Goal: Task Accomplishment & Management: Complete application form

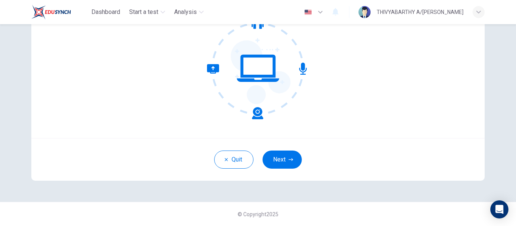
scroll to position [88, 0]
click at [286, 160] on button "Next" at bounding box center [281, 160] width 39 height 18
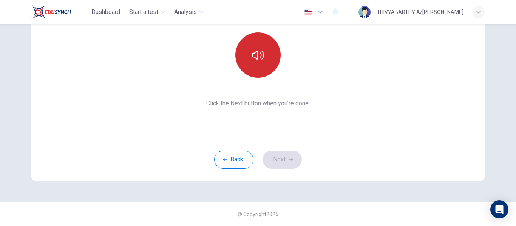
click at [255, 44] on button "button" at bounding box center [257, 54] width 45 height 45
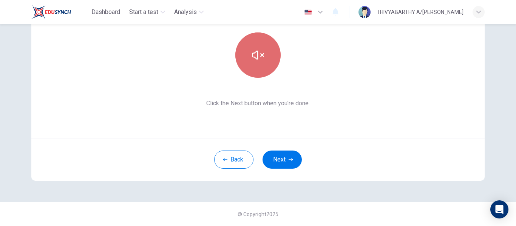
click at [255, 44] on button "button" at bounding box center [257, 54] width 45 height 45
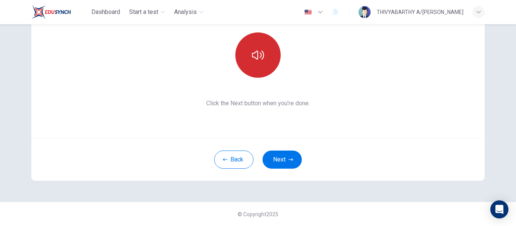
click at [255, 44] on button "button" at bounding box center [257, 54] width 45 height 45
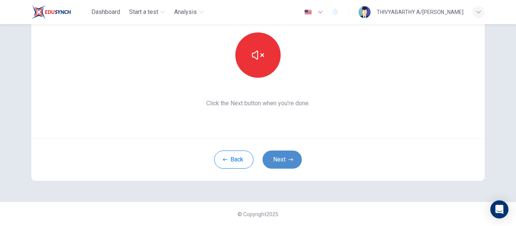
click at [277, 154] on button "Next" at bounding box center [281, 160] width 39 height 18
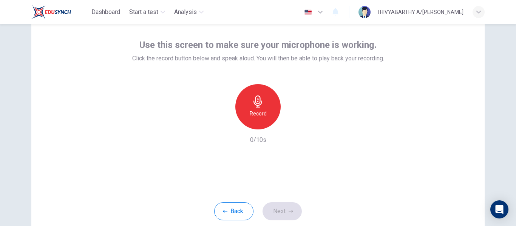
scroll to position [38, 0]
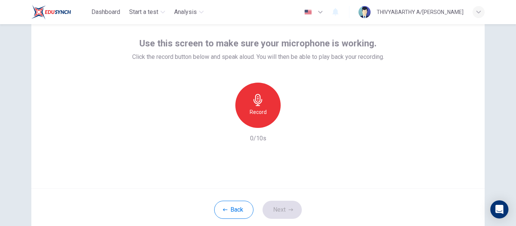
click at [258, 108] on h6 "Record" at bounding box center [258, 112] width 17 height 9
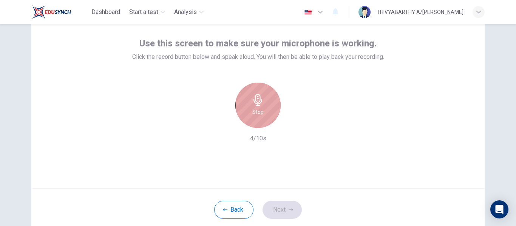
click at [258, 108] on h6 "Stop" at bounding box center [257, 112] width 11 height 9
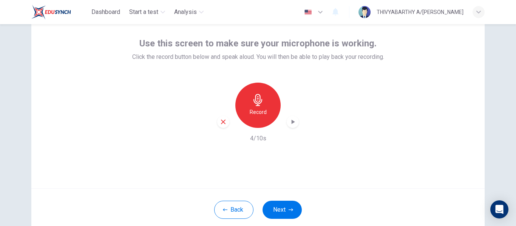
click at [290, 124] on icon "button" at bounding box center [293, 122] width 8 height 8
click at [291, 124] on icon "button" at bounding box center [293, 122] width 8 height 8
click at [290, 208] on icon "button" at bounding box center [290, 210] width 5 height 5
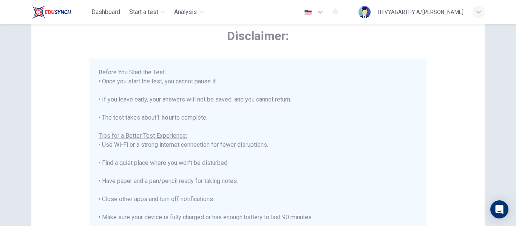
scroll to position [194, 0]
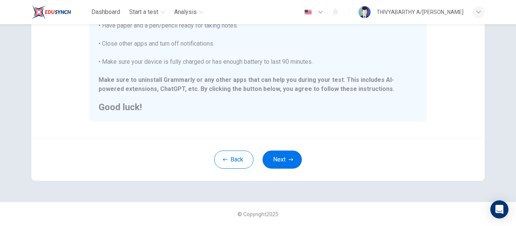
click at [280, 183] on div "Disclaimer: ****IMPORTANT: You cannot change the language during the test.**** …" at bounding box center [257, 16] width 477 height 371
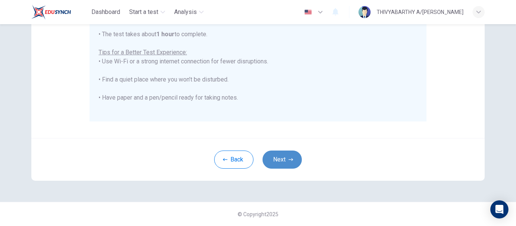
click at [288, 161] on icon "button" at bounding box center [290, 159] width 5 height 5
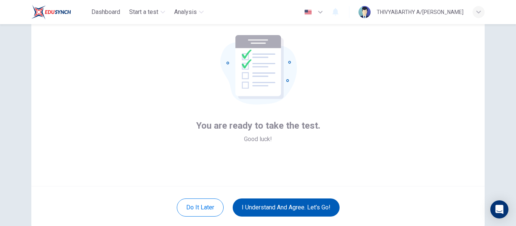
scroll to position [88, 0]
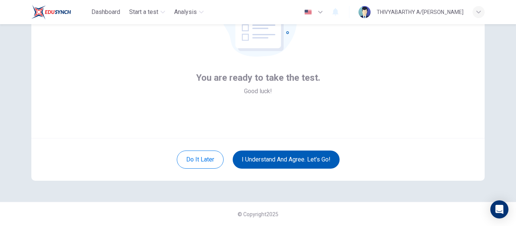
click at [293, 156] on button "I understand and agree. Let’s go!" at bounding box center [286, 160] width 107 height 18
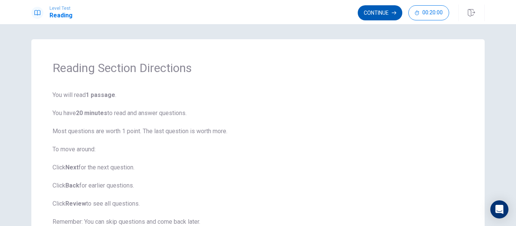
click at [360, 18] on button "Continue" at bounding box center [379, 12] width 45 height 15
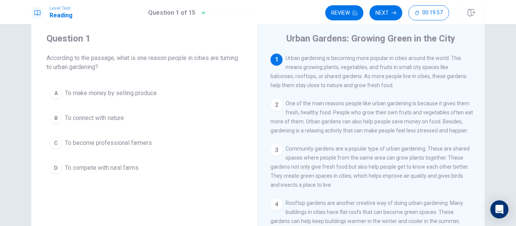
scroll to position [19, 0]
click at [101, 115] on span "To connect with nature" at bounding box center [94, 117] width 59 height 9
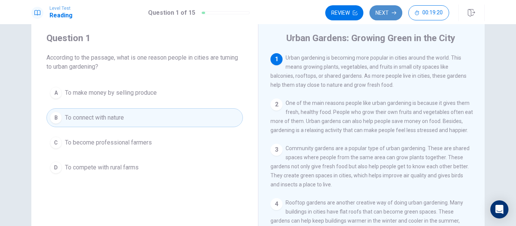
click at [388, 12] on button "Next" at bounding box center [385, 12] width 33 height 15
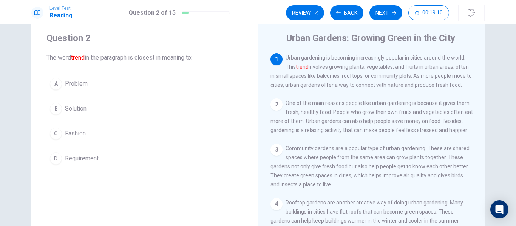
click at [77, 109] on span "Solution" at bounding box center [76, 108] width 22 height 9
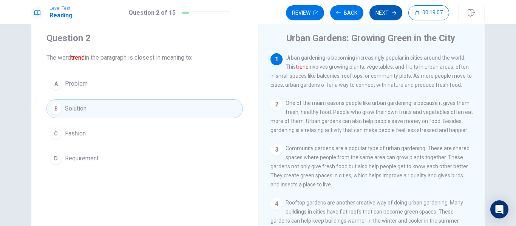
click at [386, 15] on button "Next" at bounding box center [385, 12] width 33 height 15
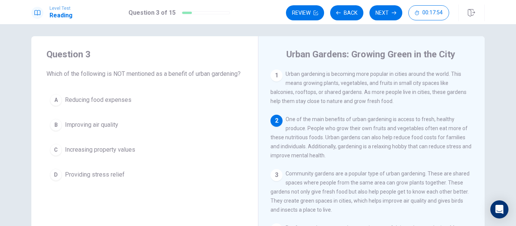
scroll to position [0, 0]
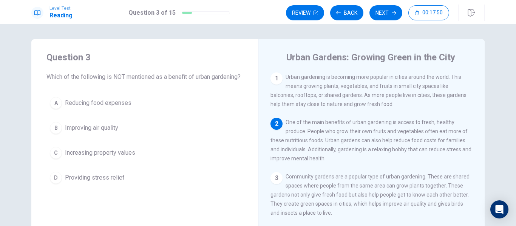
click at [100, 157] on span "Increasing property values" at bounding box center [100, 152] width 70 height 9
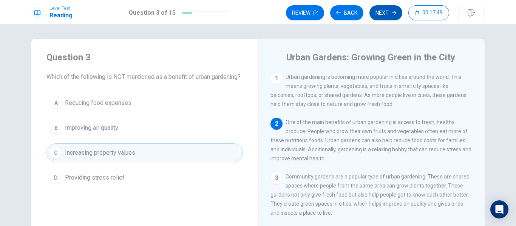
click at [382, 16] on button "Next" at bounding box center [385, 12] width 33 height 15
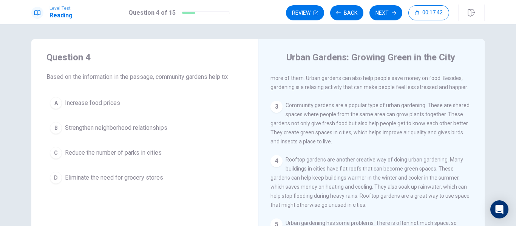
scroll to position [64, 0]
click at [276, 110] on div "3" at bounding box center [276, 105] width 12 height 12
click at [133, 127] on span "Strengthen neighborhood relationships" at bounding box center [116, 127] width 102 height 9
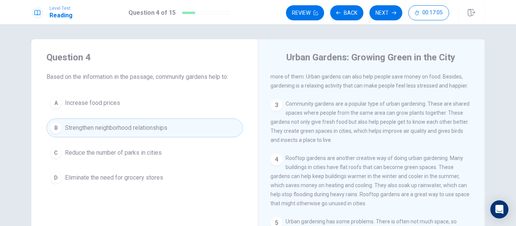
click at [394, 9] on button "Next" at bounding box center [385, 12] width 33 height 15
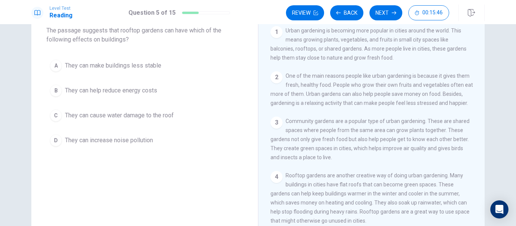
scroll to position [47, 0]
click at [128, 118] on span "They can cause water damage to the roof" at bounding box center [119, 115] width 109 height 9
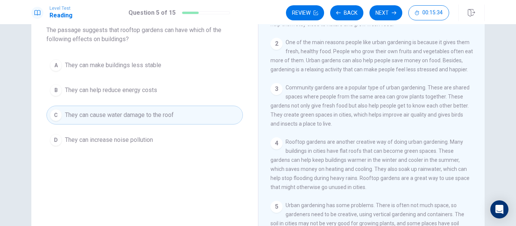
scroll to position [34, 0]
click at [385, 20] on button "Next" at bounding box center [385, 12] width 33 height 15
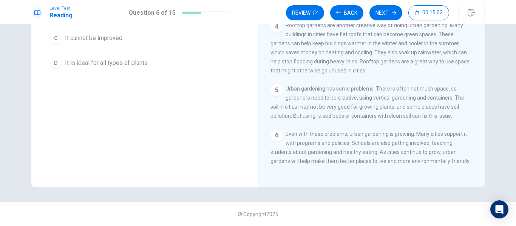
scroll to position [115, 0]
click at [356, 91] on div "5 Urban gardening has some problems. There is often not much space, so gardener…" at bounding box center [371, 102] width 202 height 36
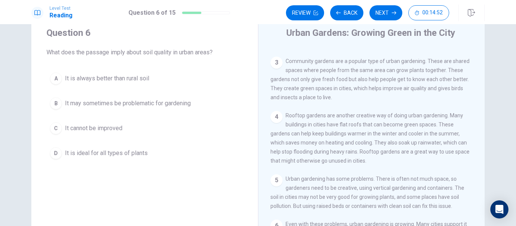
scroll to position [24, 0]
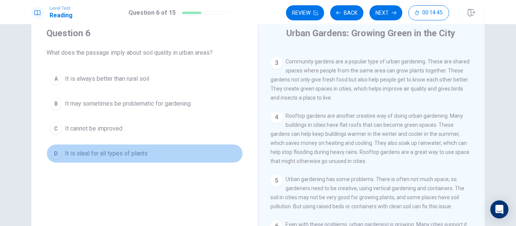
click at [83, 156] on span "It is ideal for all types of plants" at bounding box center [106, 153] width 83 height 9
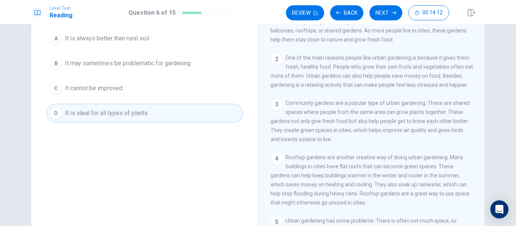
scroll to position [3, 0]
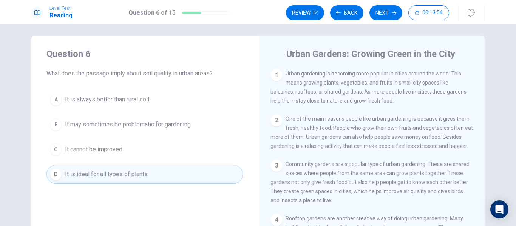
click at [122, 99] on span "It is always better than rural soil" at bounding box center [107, 99] width 84 height 9
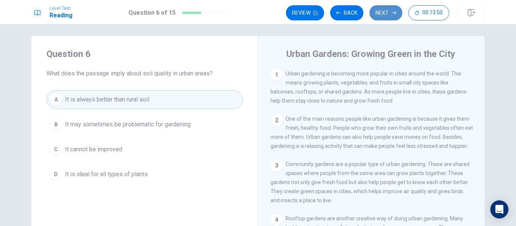
click at [391, 10] on button "Next" at bounding box center [385, 12] width 33 height 15
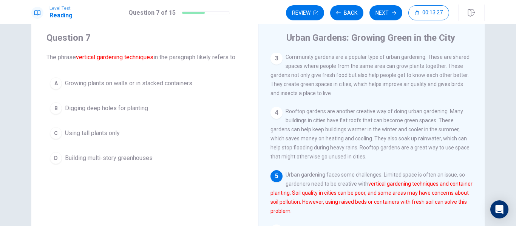
scroll to position [19, 0]
click at [101, 82] on span "Growing plants on walls or in stacked containers" at bounding box center [128, 83] width 127 height 9
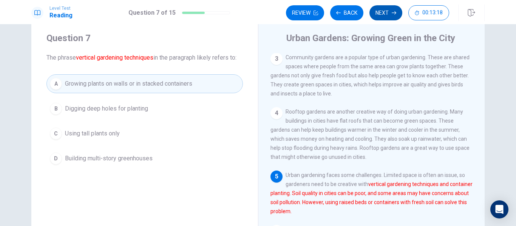
click at [387, 15] on button "Next" at bounding box center [385, 12] width 33 height 15
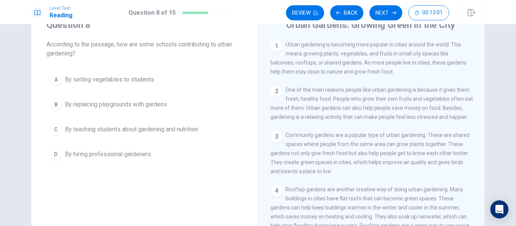
scroll to position [31, 0]
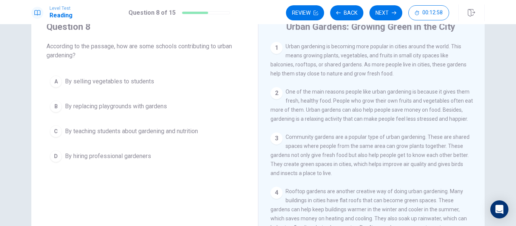
click at [172, 133] on span "By teaching students about gardening and nutrition" at bounding box center [131, 131] width 133 height 9
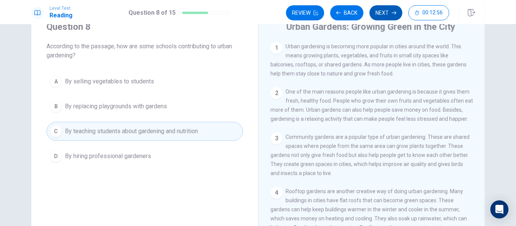
click at [390, 8] on button "Next" at bounding box center [385, 12] width 33 height 15
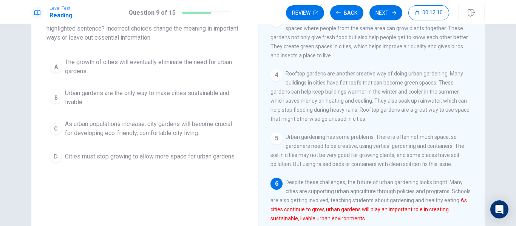
scroll to position [59, 0]
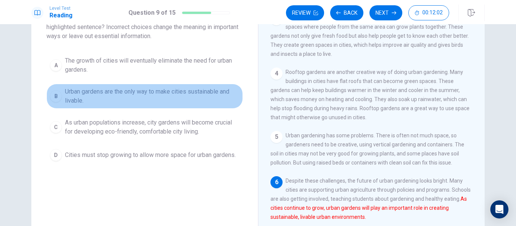
click at [142, 101] on span "Urban gardens are the only way to make cities sustainable and livable." at bounding box center [152, 96] width 174 height 18
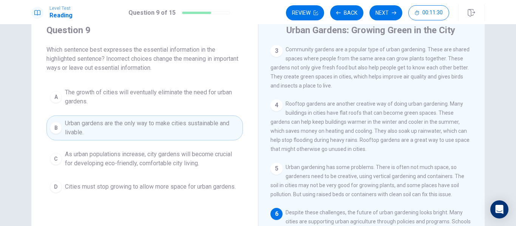
scroll to position [28, 0]
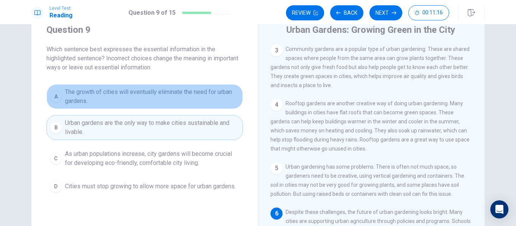
click at [125, 105] on span "The growth of cities will eventually eliminate the need for urban gardens." at bounding box center [152, 97] width 174 height 18
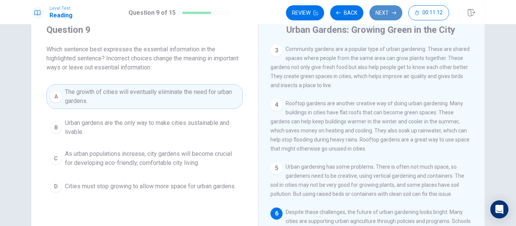
click at [389, 15] on button "Next" at bounding box center [385, 12] width 33 height 15
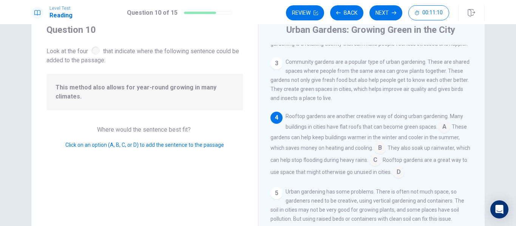
scroll to position [77, 0]
click at [379, 154] on input at bounding box center [380, 150] width 12 height 12
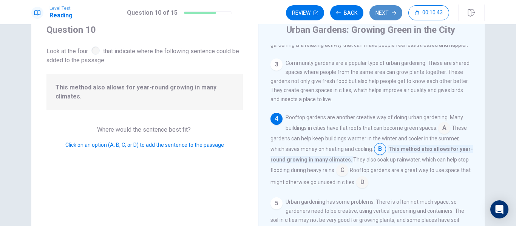
click at [387, 12] on button "Next" at bounding box center [385, 12] width 33 height 15
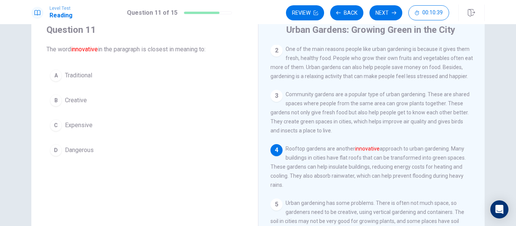
scroll to position [46, 0]
click at [85, 102] on span "Creative" at bounding box center [76, 100] width 22 height 9
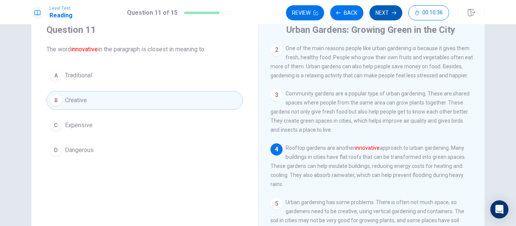
click at [381, 12] on button "Next" at bounding box center [385, 12] width 33 height 15
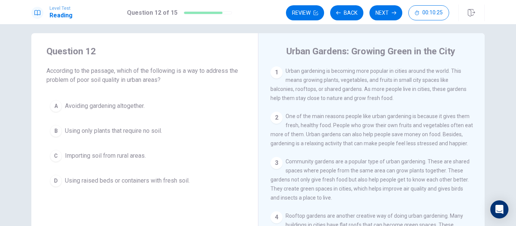
scroll to position [0, 0]
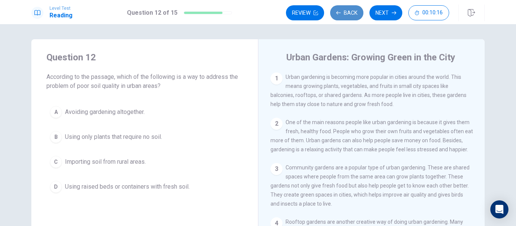
click at [340, 14] on icon "button" at bounding box center [338, 13] width 5 height 5
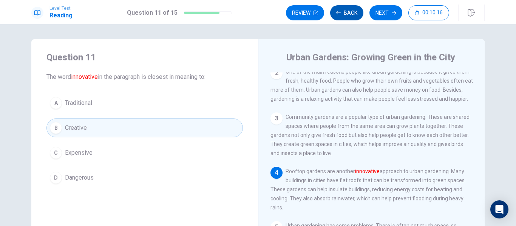
scroll to position [55, 0]
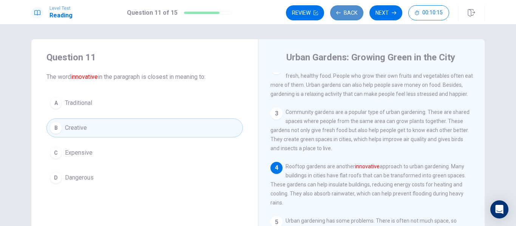
click at [340, 14] on icon "button" at bounding box center [338, 13] width 5 height 5
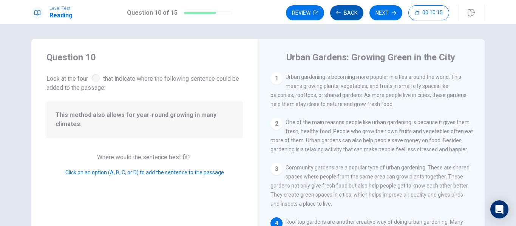
scroll to position [84, 0]
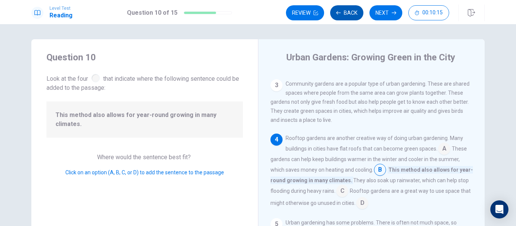
click at [340, 14] on icon "button" at bounding box center [338, 13] width 5 height 5
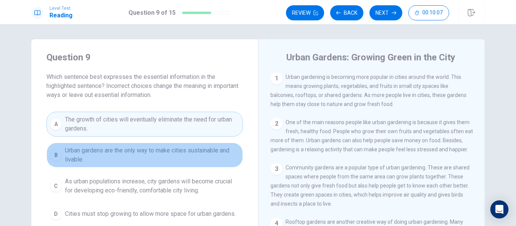
click at [167, 153] on span "Urban gardens are the only way to make cities sustainable and livable." at bounding box center [152, 155] width 174 height 18
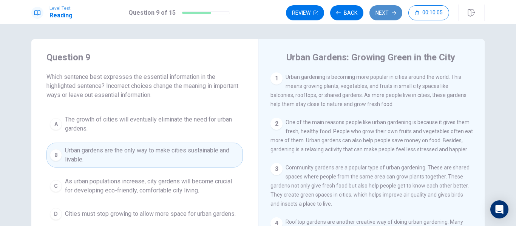
click at [390, 7] on button "Next" at bounding box center [385, 12] width 33 height 15
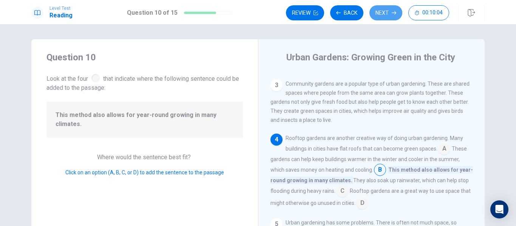
click at [385, 12] on button "Next" at bounding box center [385, 12] width 33 height 15
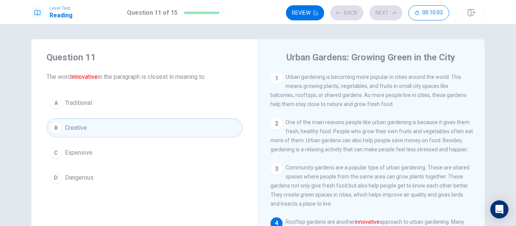
click at [385, 12] on div "Review Back Next 00:10:03" at bounding box center [367, 12] width 163 height 15
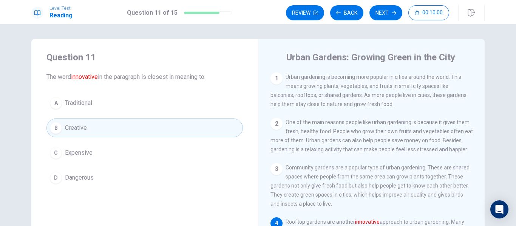
click at [389, 16] on button "Next" at bounding box center [385, 12] width 33 height 15
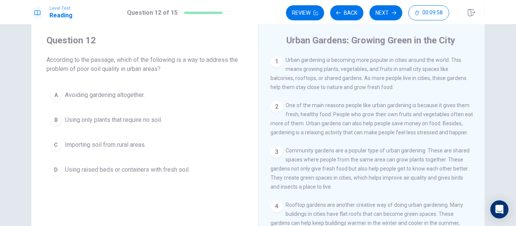
scroll to position [18, 0]
click at [159, 167] on span "Using raised beds or containers with fresh soil." at bounding box center [127, 168] width 125 height 9
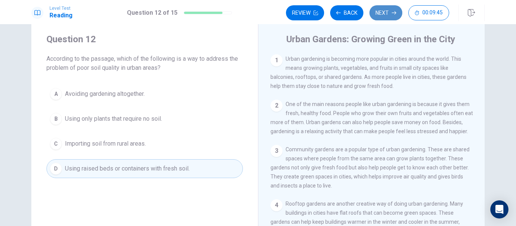
click at [385, 14] on button "Next" at bounding box center [385, 12] width 33 height 15
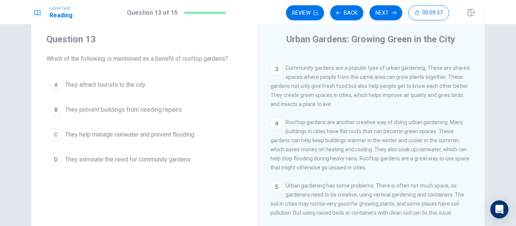
scroll to position [82, 0]
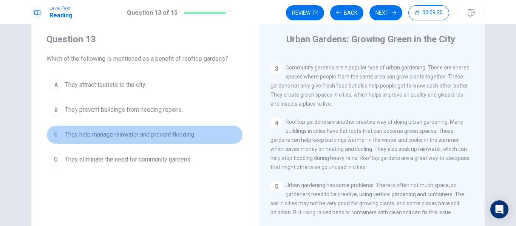
click at [156, 133] on span "They help manage rainwater and prevent flooding." at bounding box center [130, 134] width 130 height 9
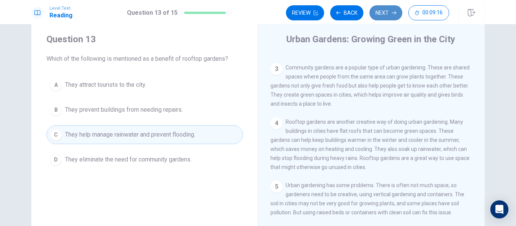
click at [381, 13] on button "Next" at bounding box center [385, 12] width 33 height 15
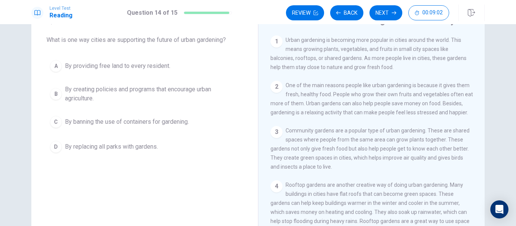
scroll to position [37, 0]
click at [112, 97] on span "By creating policies and programs that encourage urban agriculture." at bounding box center [152, 94] width 174 height 18
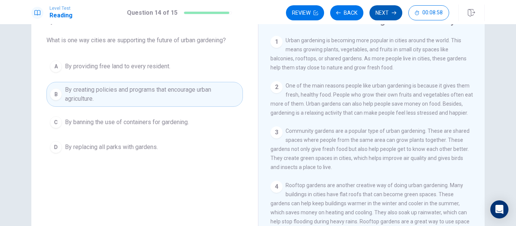
click at [374, 8] on button "Next" at bounding box center [385, 12] width 33 height 15
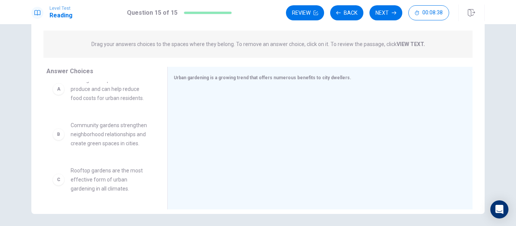
scroll to position [12, 0]
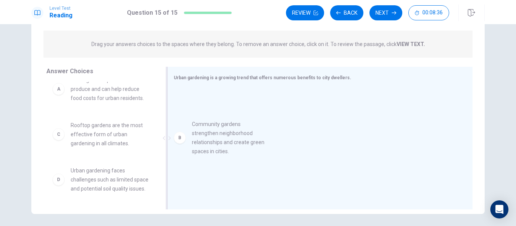
drag, startPoint x: 98, startPoint y: 144, endPoint x: 226, endPoint y: 143, distance: 128.0
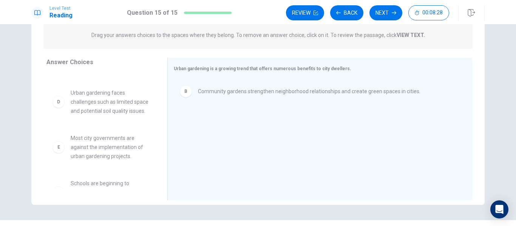
scroll to position [85, 0]
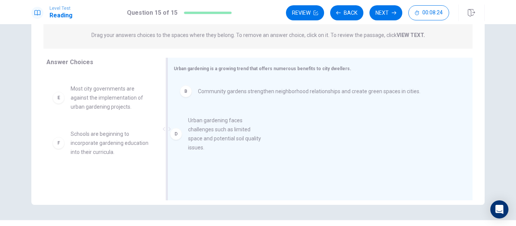
drag, startPoint x: 96, startPoint y: 116, endPoint x: 219, endPoint y: 151, distance: 128.1
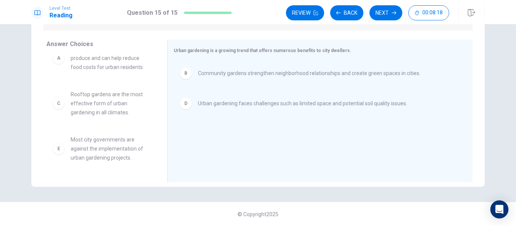
scroll to position [0, 0]
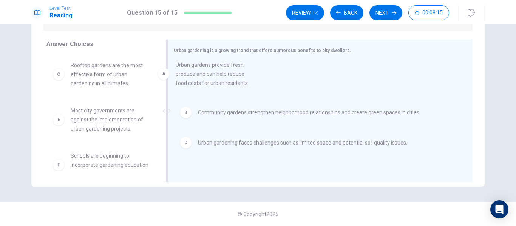
drag, startPoint x: 108, startPoint y: 87, endPoint x: 224, endPoint y: 86, distance: 115.9
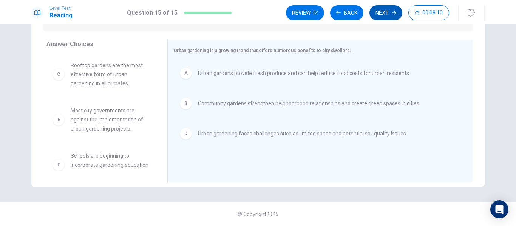
click at [385, 17] on button "Next" at bounding box center [385, 12] width 33 height 15
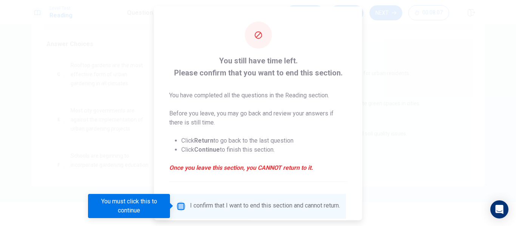
click at [181, 208] on input "You must click this to continue" at bounding box center [180, 206] width 9 height 9
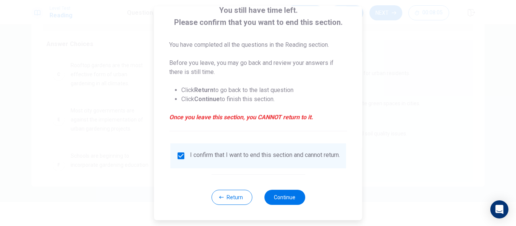
scroll to position [55, 0]
click at [232, 195] on button "Return" at bounding box center [231, 197] width 41 height 15
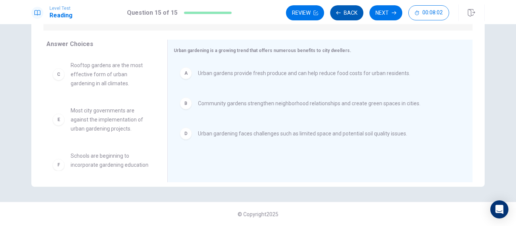
click at [351, 8] on button "Back" at bounding box center [346, 12] width 33 height 15
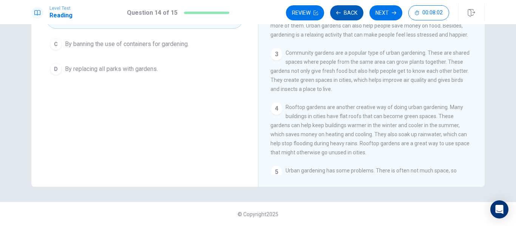
click at [351, 8] on button "Back" at bounding box center [346, 12] width 33 height 15
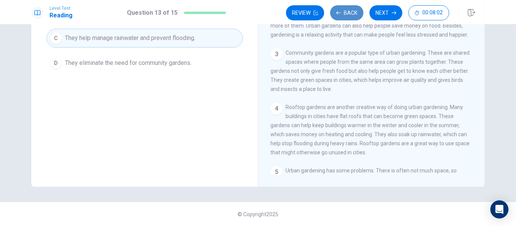
click at [351, 8] on button "Back" at bounding box center [346, 12] width 33 height 15
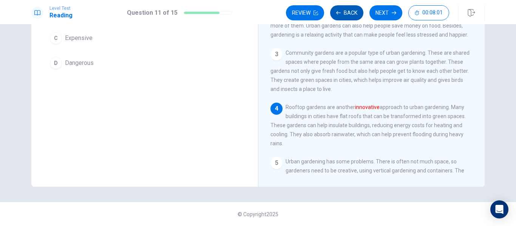
scroll to position [0, 0]
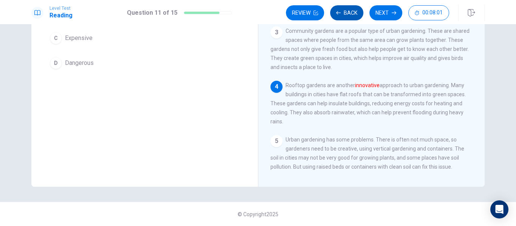
click at [351, 8] on button "Back" at bounding box center [346, 12] width 33 height 15
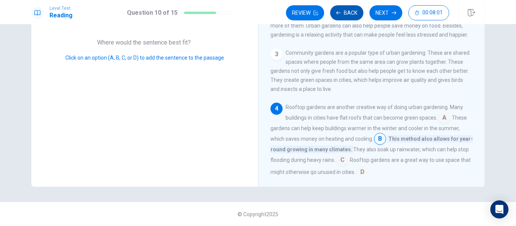
scroll to position [84, 0]
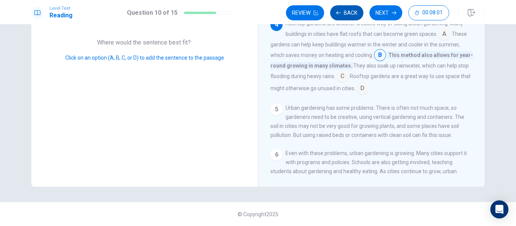
click at [351, 8] on button "Back" at bounding box center [346, 12] width 33 height 15
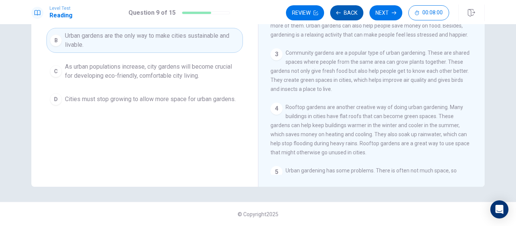
click at [351, 8] on button "Back" at bounding box center [346, 12] width 33 height 15
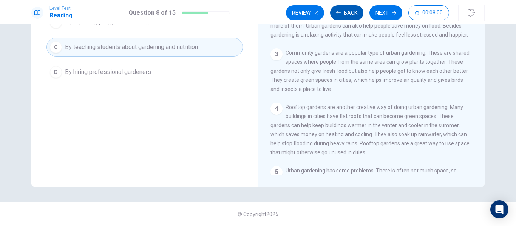
click at [351, 8] on button "Back" at bounding box center [346, 12] width 33 height 15
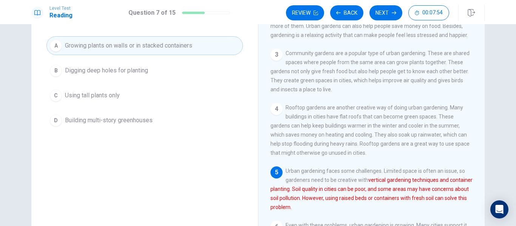
scroll to position [44, 0]
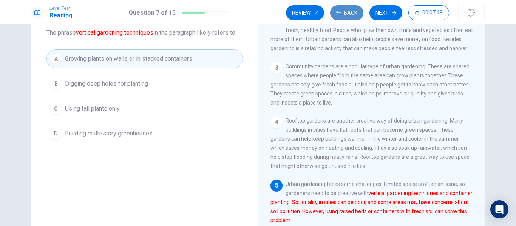
click at [342, 15] on button "Back" at bounding box center [346, 12] width 33 height 15
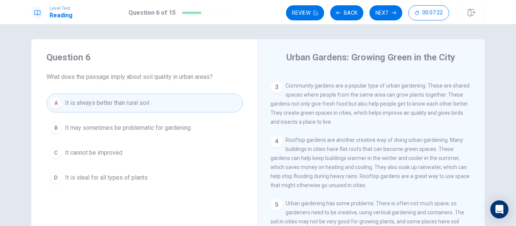
scroll to position [92, 0]
click at [103, 180] on span "It is ideal for all types of plants" at bounding box center [106, 177] width 83 height 9
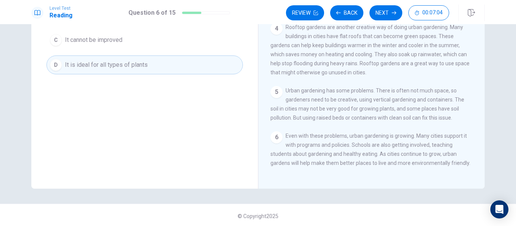
scroll to position [115, 0]
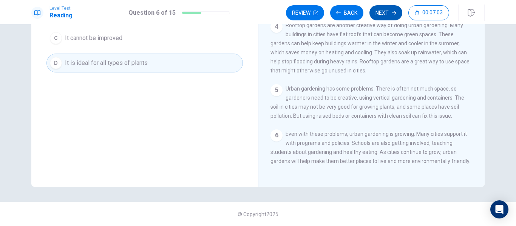
click at [375, 15] on button "Next" at bounding box center [385, 12] width 33 height 15
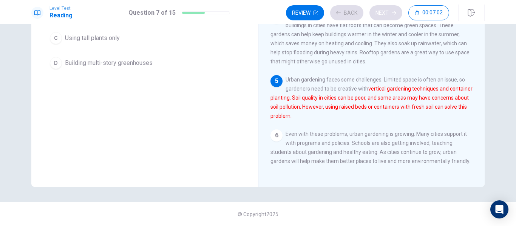
scroll to position [102, 0]
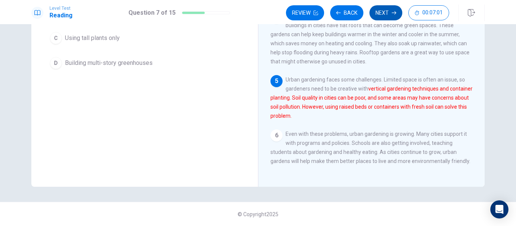
click at [375, 15] on div "Review Back Next 00:07:01" at bounding box center [367, 12] width 163 height 15
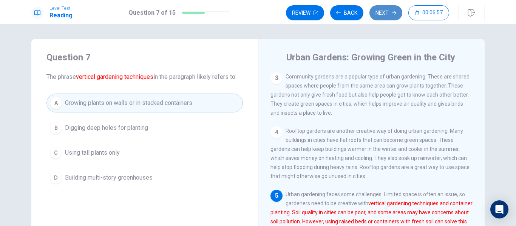
click at [389, 16] on button "Next" at bounding box center [385, 12] width 33 height 15
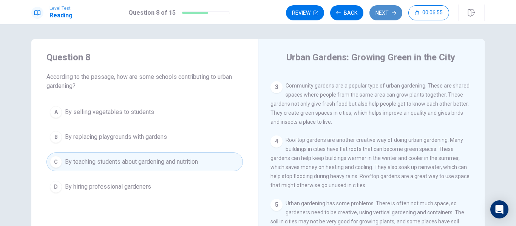
click at [389, 16] on button "Next" at bounding box center [385, 12] width 33 height 15
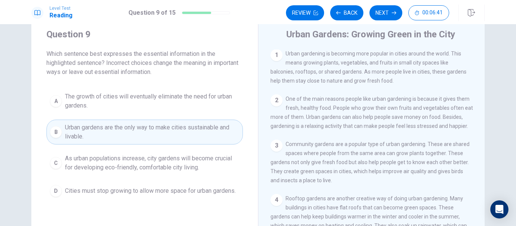
scroll to position [20, 0]
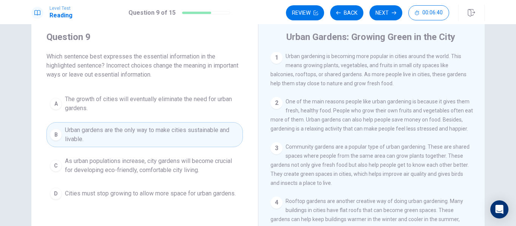
click at [166, 109] on span "The growth of cities will eventually eliminate the need for urban gardens." at bounding box center [152, 104] width 174 height 18
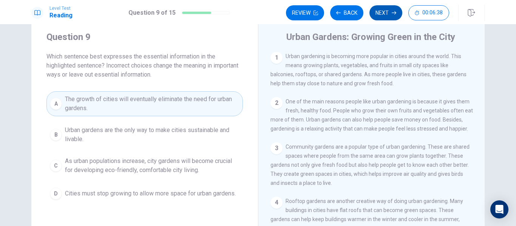
click at [387, 14] on button "Next" at bounding box center [385, 12] width 33 height 15
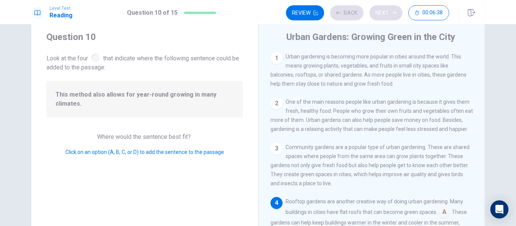
scroll to position [84, 0]
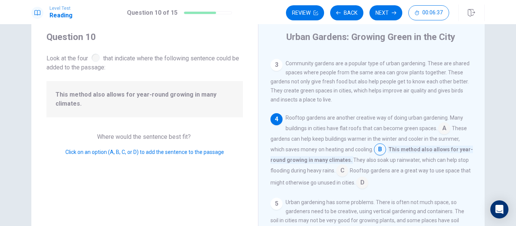
click at [384, 15] on button "Next" at bounding box center [385, 12] width 33 height 15
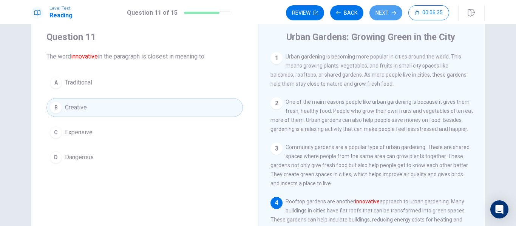
click at [384, 15] on button "Next" at bounding box center [385, 12] width 33 height 15
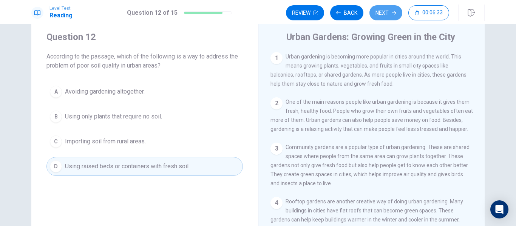
click at [384, 15] on button "Next" at bounding box center [385, 12] width 33 height 15
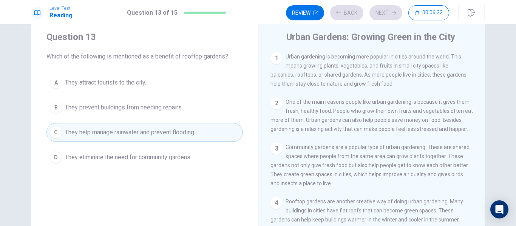
click at [384, 15] on button "Next" at bounding box center [385, 12] width 33 height 15
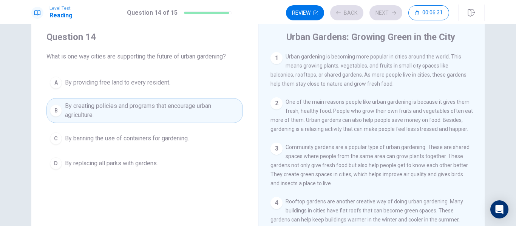
click at [384, 15] on div "Review Back Next 00:06:31" at bounding box center [367, 12] width 163 height 15
click at [384, 15] on button "Next" at bounding box center [385, 12] width 33 height 15
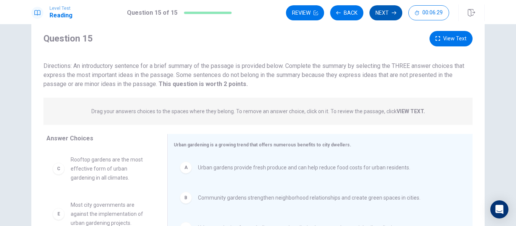
click at [385, 14] on button "Next" at bounding box center [385, 12] width 33 height 15
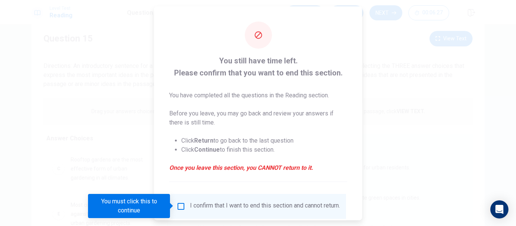
click at [179, 203] on input "You must click this to continue" at bounding box center [180, 206] width 9 height 9
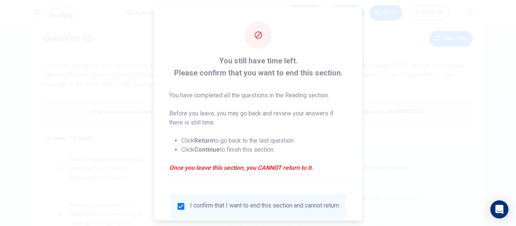
scroll to position [55, 0]
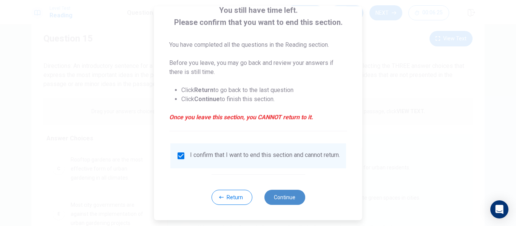
click at [282, 195] on button "Continue" at bounding box center [284, 197] width 41 height 15
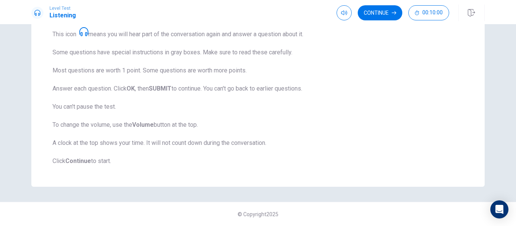
scroll to position [0, 0]
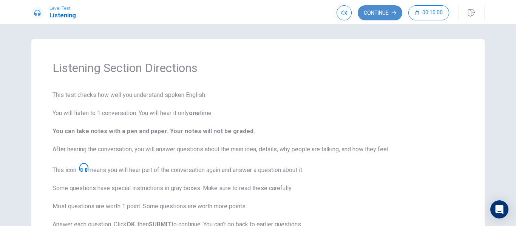
click at [387, 8] on button "Continue" at bounding box center [379, 12] width 45 height 15
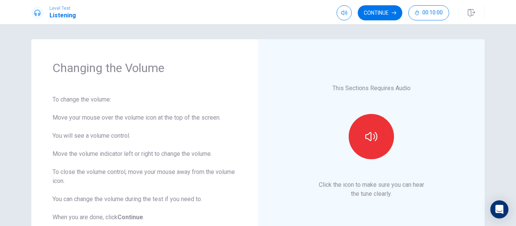
click at [384, 155] on div at bounding box center [371, 136] width 82 height 45
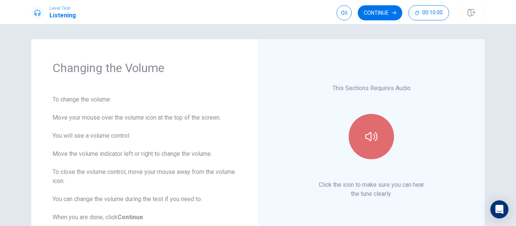
click at [369, 142] on icon "button" at bounding box center [371, 137] width 12 height 12
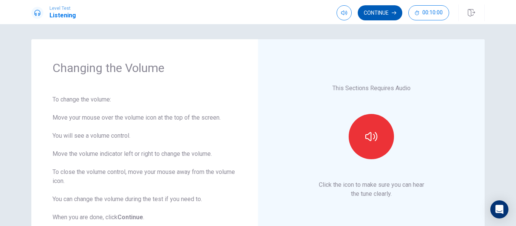
click at [388, 11] on button "Continue" at bounding box center [379, 12] width 45 height 15
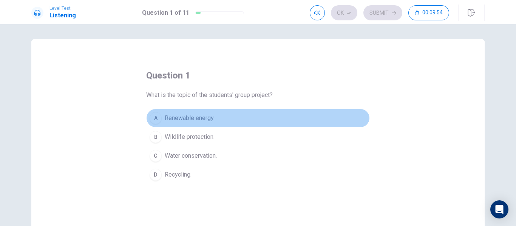
click at [176, 118] on span "Renewable energy." at bounding box center [190, 118] width 50 height 9
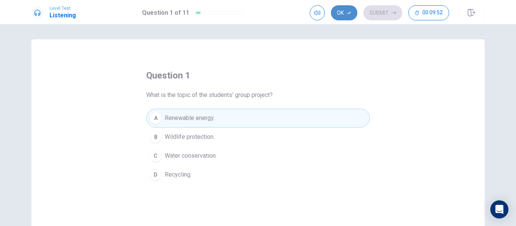
click at [347, 12] on icon "button" at bounding box center [349, 13] width 5 height 5
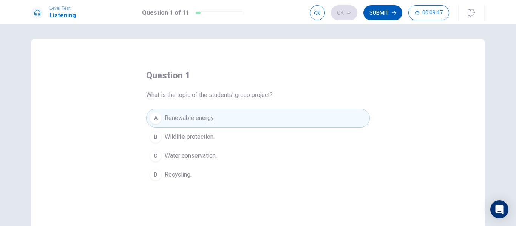
click at [372, 15] on button "Submit" at bounding box center [382, 12] width 39 height 15
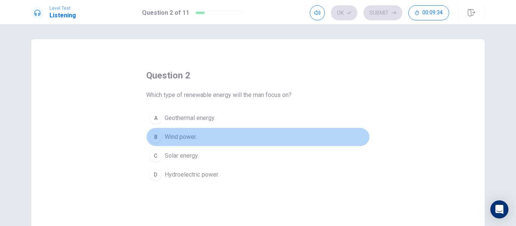
click at [172, 141] on span "Wind power." at bounding box center [181, 137] width 32 height 9
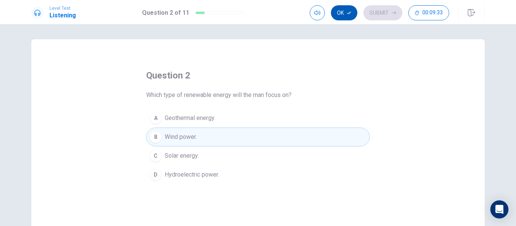
click at [343, 16] on button "Ok" at bounding box center [344, 12] width 26 height 15
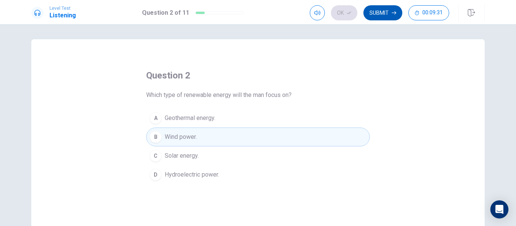
click at [372, 15] on button "Submit" at bounding box center [382, 12] width 39 height 15
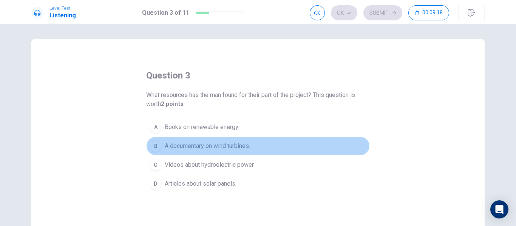
click at [186, 148] on span "A documentary on wind turbines." at bounding box center [207, 146] width 85 height 9
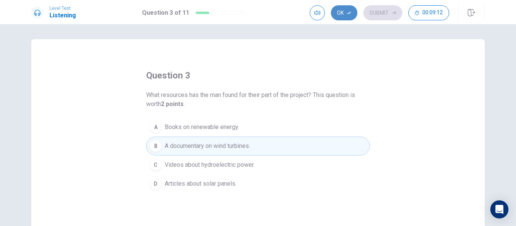
click at [342, 11] on button "Ok" at bounding box center [344, 12] width 26 height 15
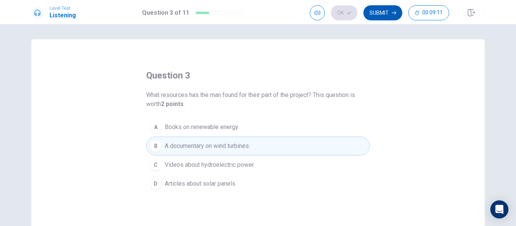
click at [388, 9] on button "Submit" at bounding box center [382, 12] width 39 height 15
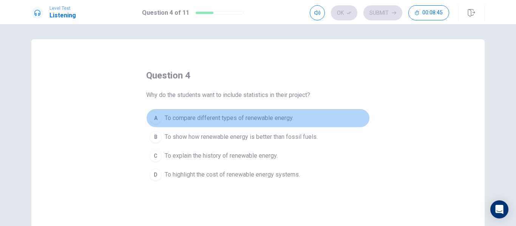
click at [220, 119] on span "To compare different types of renewable energy." at bounding box center [229, 118] width 129 height 9
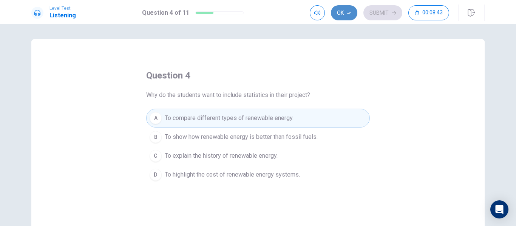
click at [345, 12] on button "Ok" at bounding box center [344, 12] width 26 height 15
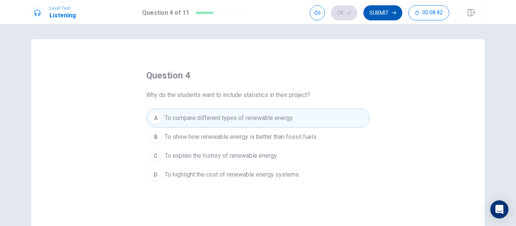
click at [389, 11] on button "Submit" at bounding box center [382, 12] width 39 height 15
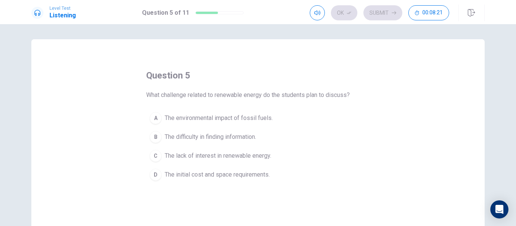
click at [235, 151] on button "C The lack of interest in renewable energy." at bounding box center [257, 155] width 223 height 19
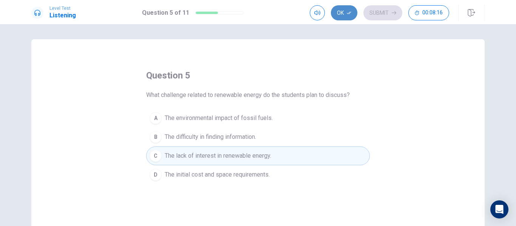
click at [349, 11] on icon "button" at bounding box center [349, 13] width 5 height 5
click at [385, 13] on button "Submit" at bounding box center [382, 12] width 39 height 15
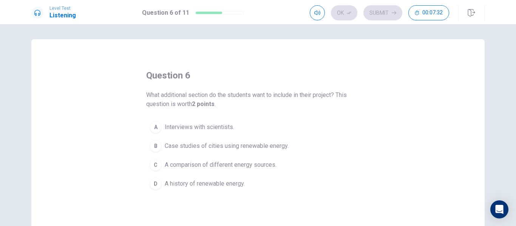
click at [225, 149] on span "Case studies of cities using renewable energy." at bounding box center [227, 146] width 124 height 9
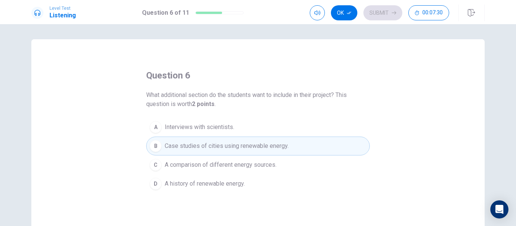
click at [349, 12] on icon "button" at bounding box center [349, 13] width 5 height 5
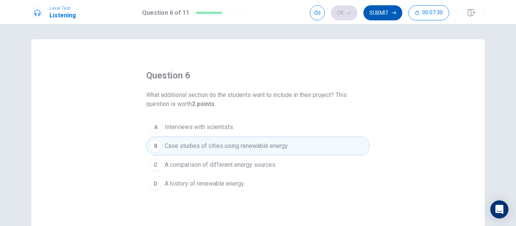
click at [377, 15] on button "Submit" at bounding box center [382, 12] width 39 height 15
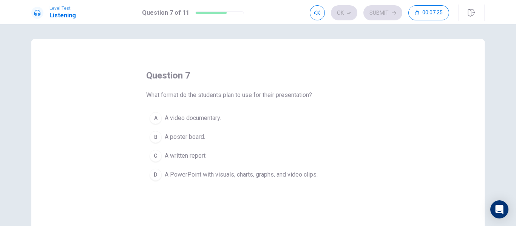
click at [181, 176] on span "A PowerPoint with visuals, charts, graphs, and video clips." at bounding box center [241, 174] width 153 height 9
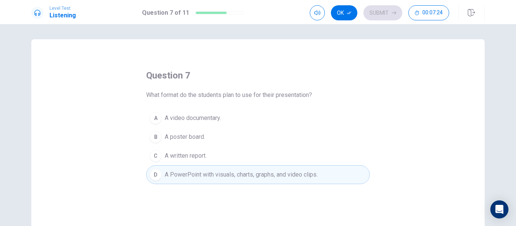
click at [348, 9] on button "Ok" at bounding box center [344, 12] width 26 height 15
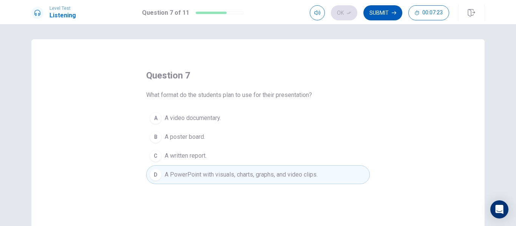
click at [383, 12] on button "Submit" at bounding box center [382, 12] width 39 height 15
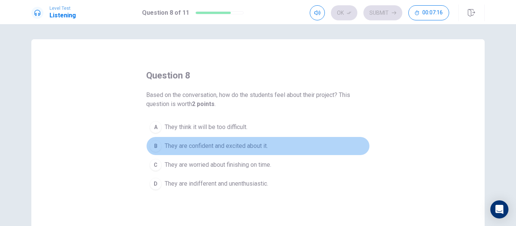
click at [210, 146] on span "They are confident and excited about it." at bounding box center [216, 146] width 103 height 9
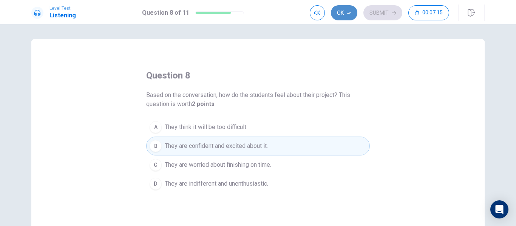
click at [342, 20] on button "Ok" at bounding box center [344, 12] width 26 height 15
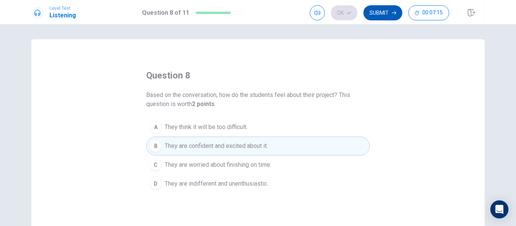
click at [371, 17] on button "Submit" at bounding box center [382, 12] width 39 height 15
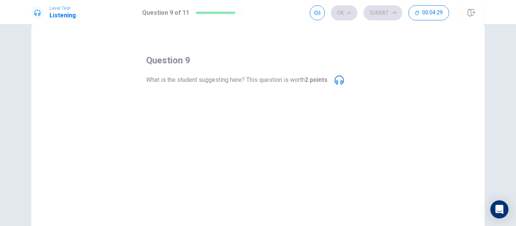
scroll to position [15, 0]
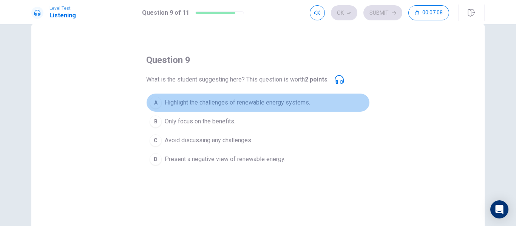
click at [209, 105] on span "Highlight the challenges of renewable energy systems." at bounding box center [237, 102] width 145 height 9
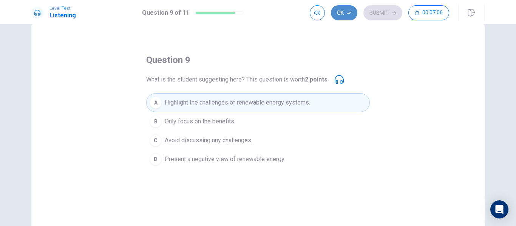
click at [345, 14] on button "Ok" at bounding box center [344, 12] width 26 height 15
click at [384, 9] on button "Submit" at bounding box center [382, 12] width 39 height 15
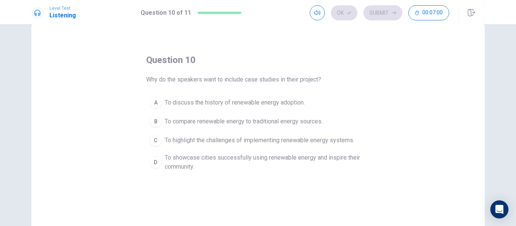
click at [234, 89] on div "question 10 Why do the speakers want to include case studies in their project? …" at bounding box center [257, 114] width 223 height 121
click at [219, 162] on span "To showcase cities successfully using renewable energy and inspire their commun…" at bounding box center [266, 162] width 202 height 18
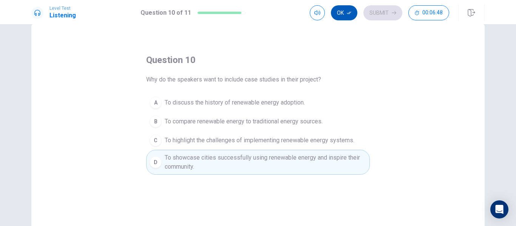
click at [347, 12] on icon "button" at bounding box center [349, 13] width 5 height 5
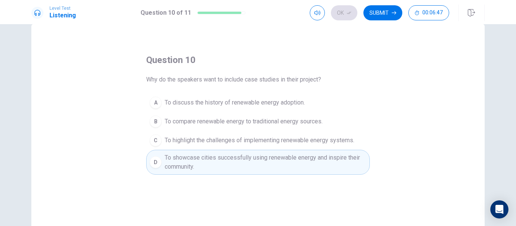
click at [377, 17] on button "Submit" at bounding box center [382, 12] width 39 height 15
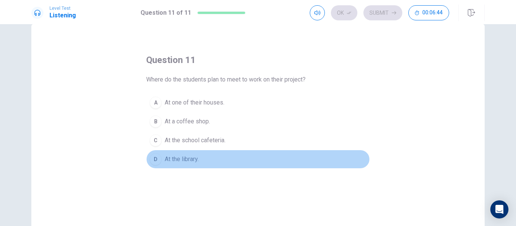
click at [176, 165] on button "D At the library." at bounding box center [257, 159] width 223 height 19
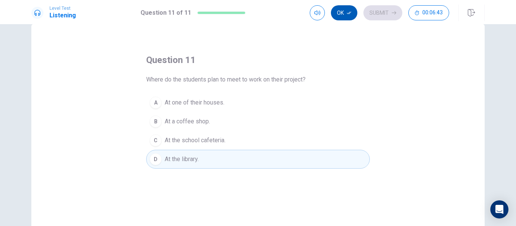
click at [350, 15] on button "Ok" at bounding box center [344, 12] width 26 height 15
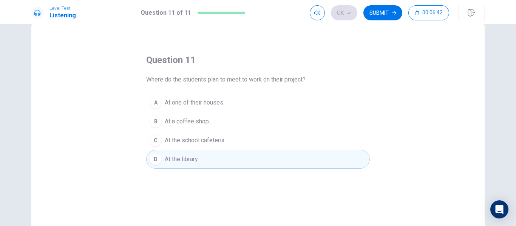
click at [365, 15] on button "Submit" at bounding box center [382, 12] width 39 height 15
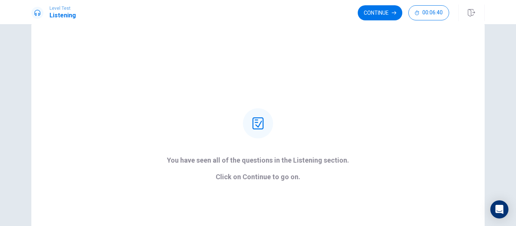
click at [390, 6] on button "Continue" at bounding box center [379, 12] width 45 height 15
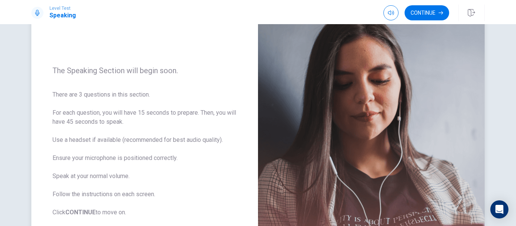
scroll to position [63, 0]
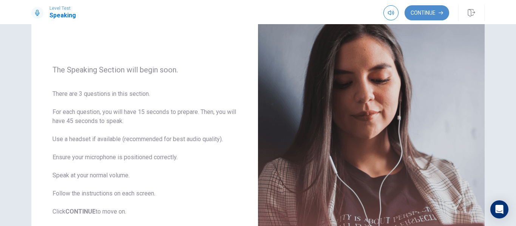
click at [429, 12] on button "Continue" at bounding box center [426, 12] width 45 height 15
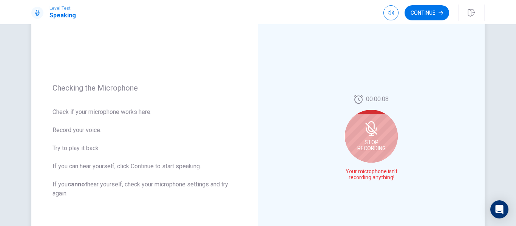
click at [379, 129] on div "Stop Recording" at bounding box center [371, 136] width 53 height 53
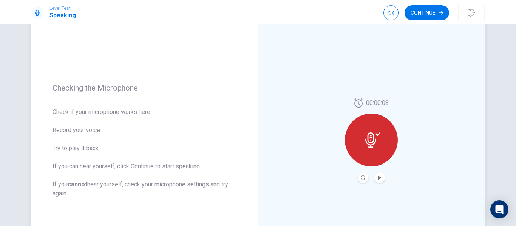
click at [367, 145] on icon at bounding box center [370, 140] width 11 height 15
click at [376, 174] on button "Play Audio" at bounding box center [379, 178] width 11 height 11
click at [372, 143] on icon at bounding box center [370, 140] width 11 height 15
click at [377, 177] on icon "Play Audio" at bounding box center [378, 178] width 3 height 5
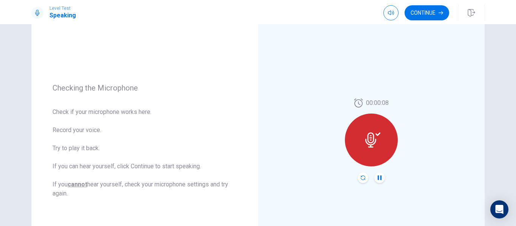
drag, startPoint x: 371, startPoint y: 135, endPoint x: 359, endPoint y: 177, distance: 43.5
click at [359, 177] on div "00:00:08" at bounding box center [371, 141] width 53 height 85
click at [361, 177] on icon "Record Again" at bounding box center [363, 178] width 5 height 5
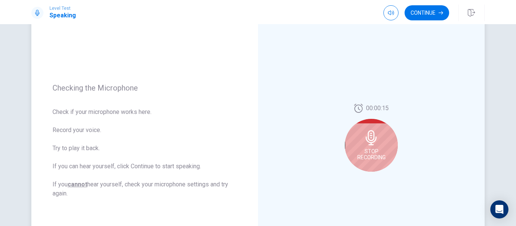
click at [375, 132] on icon at bounding box center [371, 137] width 15 height 15
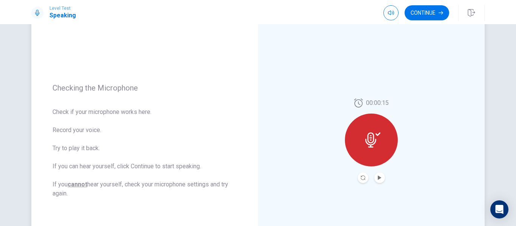
click at [375, 132] on div at bounding box center [371, 140] width 53 height 53
click at [377, 174] on button "Play Audio" at bounding box center [379, 178] width 11 height 11
click at [358, 177] on button "Record Again" at bounding box center [362, 178] width 11 height 11
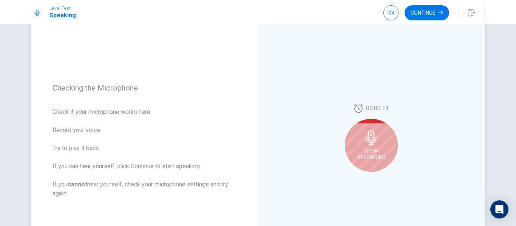
click at [364, 147] on div "Stop Recording" at bounding box center [371, 145] width 53 height 53
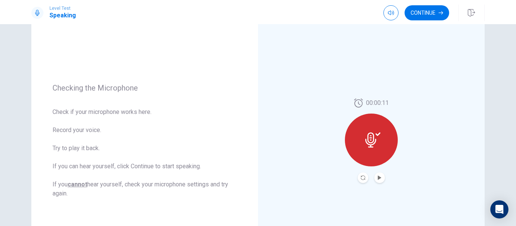
click at [379, 180] on button "Play Audio" at bounding box center [379, 178] width 11 height 11
click at [432, 13] on button "Continue" at bounding box center [426, 12] width 45 height 15
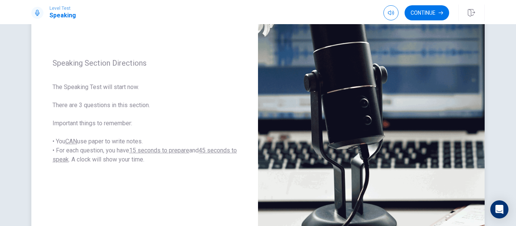
scroll to position [65, 0]
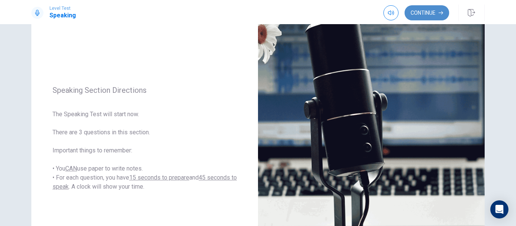
click at [424, 11] on button "Continue" at bounding box center [426, 12] width 45 height 15
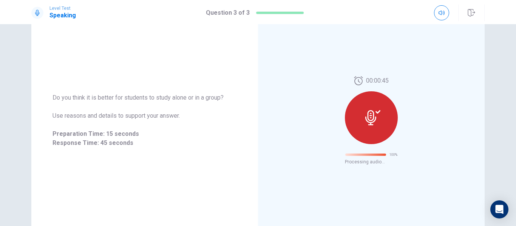
scroll to position [49, 0]
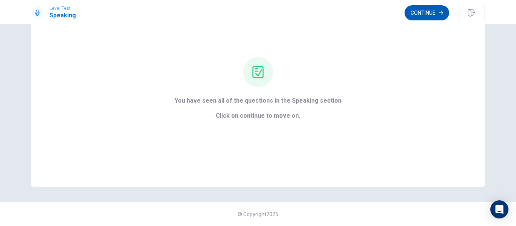
click at [433, 15] on button "Continue" at bounding box center [426, 12] width 45 height 15
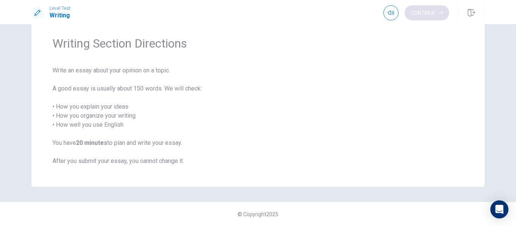
scroll to position [25, 0]
click at [423, 8] on button "Continue" at bounding box center [426, 12] width 45 height 15
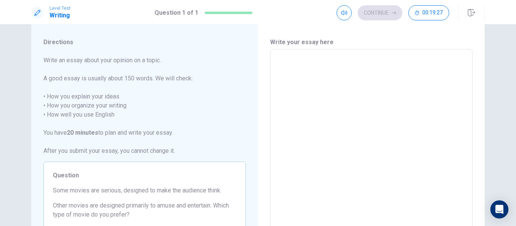
scroll to position [16, 0]
click at [300, 71] on textarea at bounding box center [371, 154] width 192 height 196
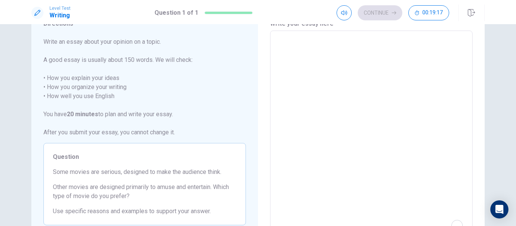
scroll to position [36, 0]
type textarea "i"
type textarea "x"
type textarea "i"
type textarea "x"
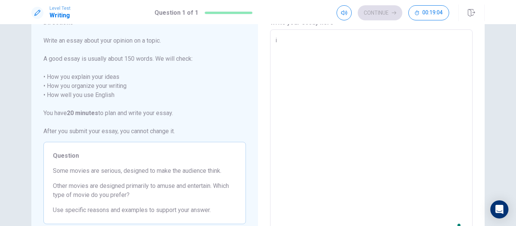
type textarea "i t"
type textarea "x"
type textarea "i th"
type textarea "x"
type textarea "i thi"
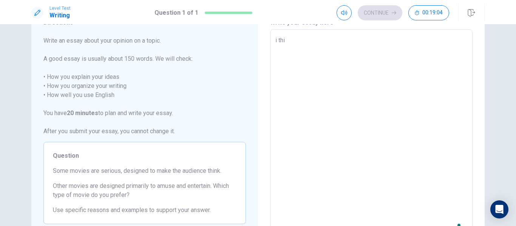
type textarea "x"
type textarea "i th"
type textarea "x"
type textarea "i t"
type textarea "x"
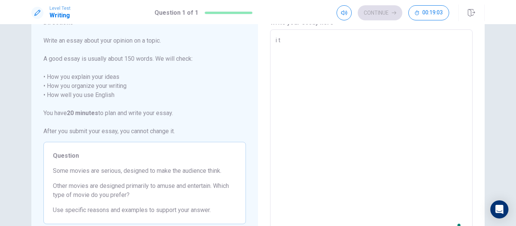
type textarea "i"
type textarea "x"
type textarea "i"
type textarea "x"
type textarea "in"
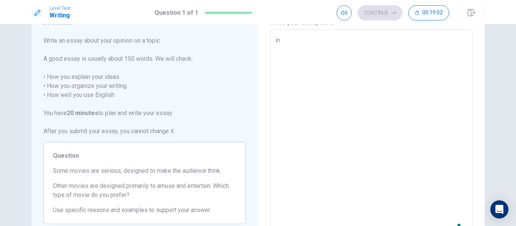
type textarea "x"
type textarea "in"
type textarea "x"
type textarea "in p"
type textarea "x"
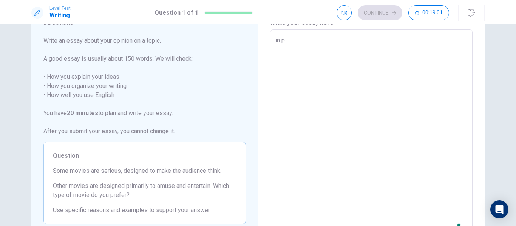
type textarea "in pe"
type textarea "x"
type textarea "in per"
type textarea "x"
type textarea "in pers"
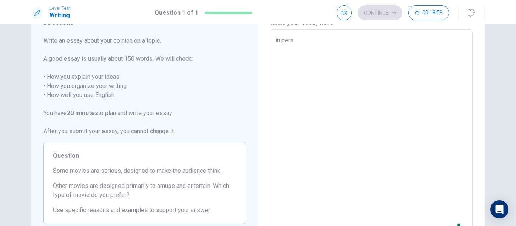
type textarea "x"
type textarea "in perso"
type textarea "x"
type textarea "in person"
type textarea "x"
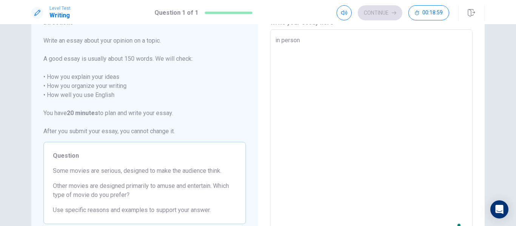
type textarea "in persona"
type textarea "x"
type textarea "in personal"
type textarea "x"
type textarea "in personal"
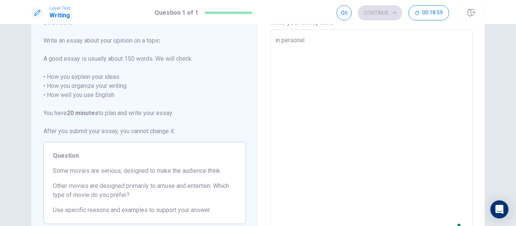
type textarea "x"
type textarea "in personal p"
type textarea "x"
type textarea "in personal po"
type textarea "x"
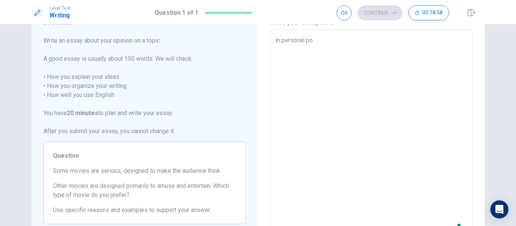
type textarea "in personal poi"
type textarea "x"
type textarea "in personal poin"
type textarea "x"
type textarea "in personal point"
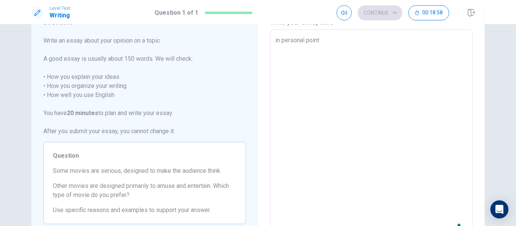
type textarea "x"
type textarea "in personal point"
type textarea "x"
type textarea "in personal point o"
type textarea "x"
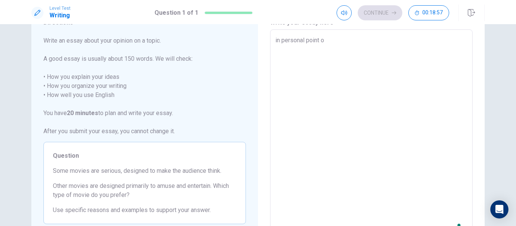
type textarea "in personal point of"
type textarea "x"
type textarea "in personal point of"
type textarea "x"
type textarea "in personal point of v"
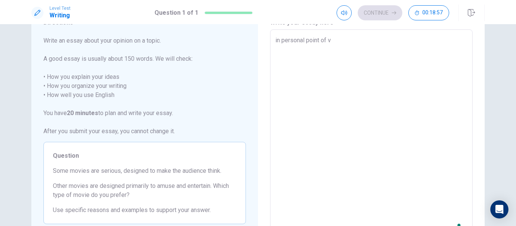
type textarea "x"
type textarea "in personal point of vi"
type textarea "x"
type textarea "in personal point of vie"
type textarea "x"
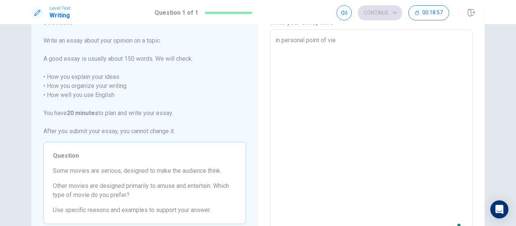
type textarea "in personal point of view"
type textarea "x"
type textarea "in personal point of view,"
type textarea "x"
type textarea "in personal point of view,"
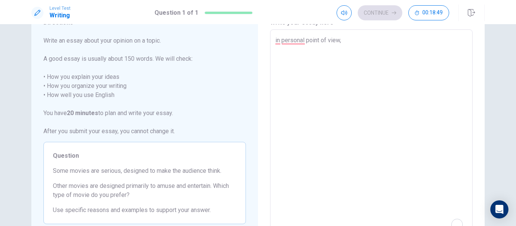
type textarea "x"
type textarea "in personal point of view, i"
type textarea "x"
type textarea "in personal point of view, i"
type textarea "x"
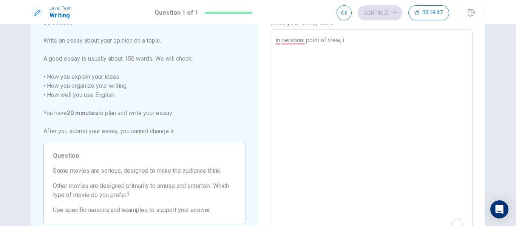
type textarea "in personal point of view, i t"
type textarea "x"
type textarea "in personal point of view, i th"
type textarea "x"
type textarea "in personal point of view, i thi"
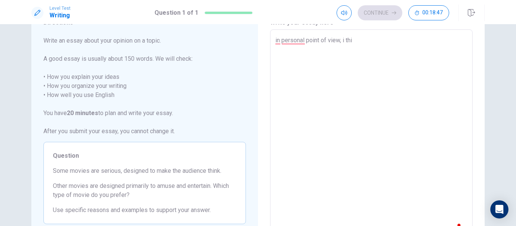
type textarea "x"
type textarea "in personal point of view, i thin"
type textarea "x"
type textarea "in personal point of view, i think"
type textarea "x"
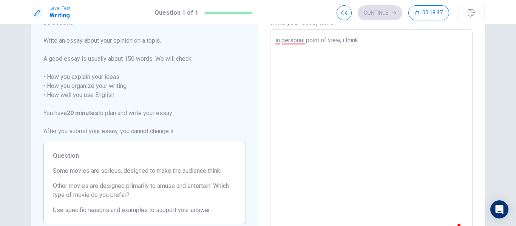
type textarea "in personal point of view, i think"
type textarea "x"
type textarea "in personal point of view, i think t"
type textarea "x"
type textarea "in personal point of view, i think th"
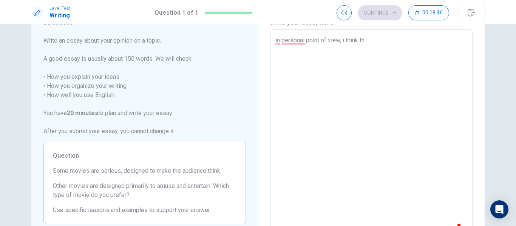
type textarea "x"
type textarea "in personal point of view, i think tha"
type textarea "x"
type textarea "in personal point of view, i think that"
type textarea "x"
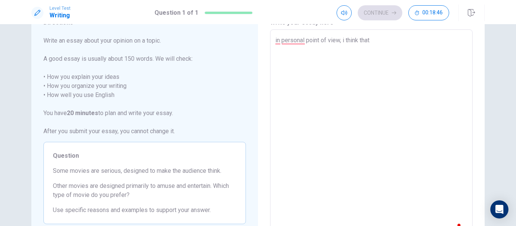
type textarea "in personal point of view, i think that"
type textarea "x"
type textarea "in personal point of view, i think that"
type textarea "x"
type textarea "in personal point of view, i think tha"
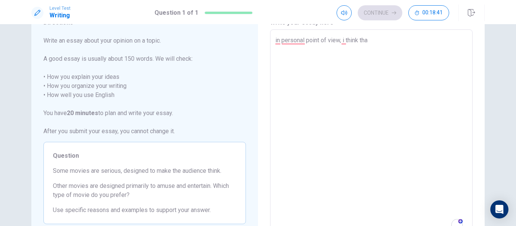
type textarea "x"
type textarea "in personal point of view, i think th"
type textarea "x"
type textarea "in personal point of view, i think t"
type textarea "x"
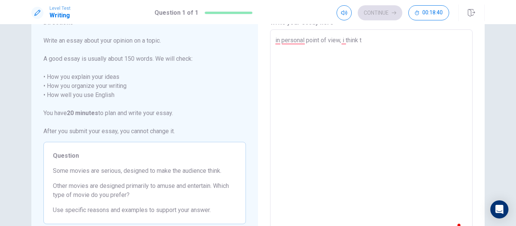
type textarea "in personal point of view, i think"
type textarea "x"
type textarea "in personal point of view, i th"
type textarea "x"
type textarea "in personal point of view, i t"
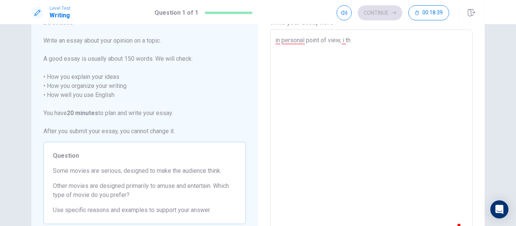
type textarea "x"
type textarea "in personal point of view, i"
type textarea "x"
type textarea "in personal point of view,"
type textarea "x"
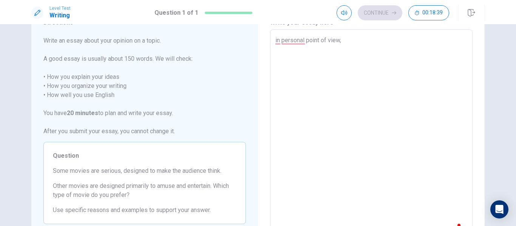
type textarea "in personal point of view,"
type textarea "x"
type textarea "in personal point of view"
type textarea "x"
type textarea "in personal point of vie"
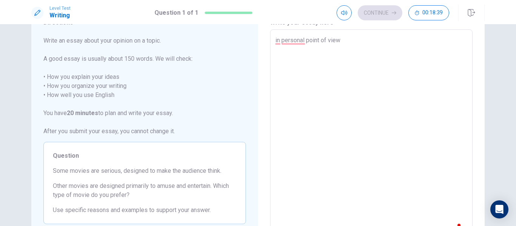
type textarea "x"
type textarea "in personal point of v"
type textarea "x"
type textarea "in personal point of"
type textarea "x"
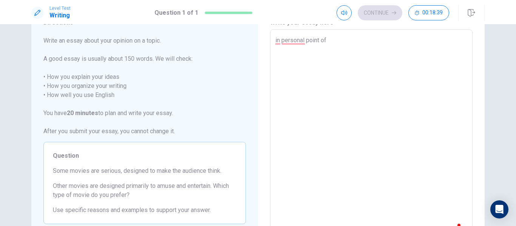
type textarea "in personal point o"
type textarea "x"
type textarea "in personal point"
type textarea "x"
type textarea "in personal point"
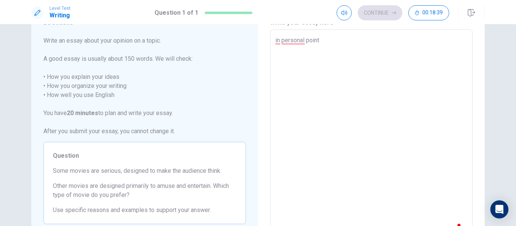
type textarea "x"
type textarea "in personal poi"
type textarea "x"
type textarea "in personal po"
type textarea "x"
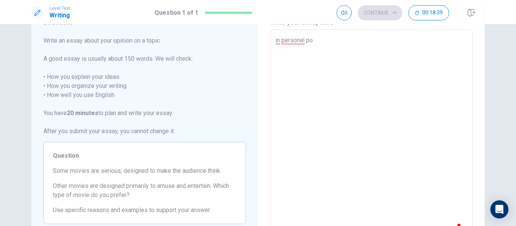
type textarea "in personal p"
type textarea "x"
type textarea "in personal"
type textarea "x"
type textarea "in personal"
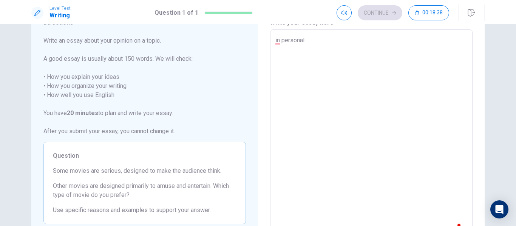
type textarea "x"
type textarea "in person"
type textarea "x"
type textarea "in perso"
type textarea "x"
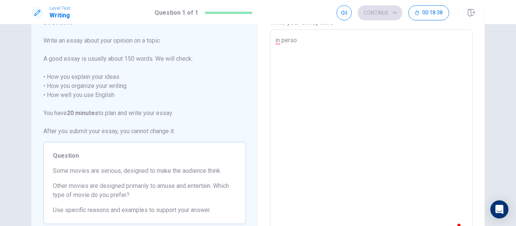
type textarea "in pers"
type textarea "x"
type textarea "in per"
type textarea "x"
type textarea "in pe"
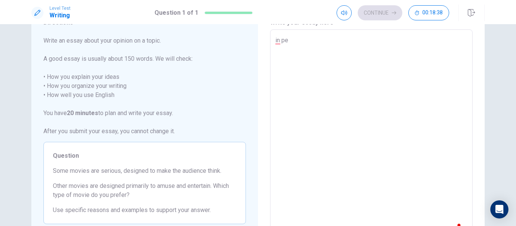
type textarea "x"
type textarea "in p"
type textarea "x"
type textarea "in"
type textarea "x"
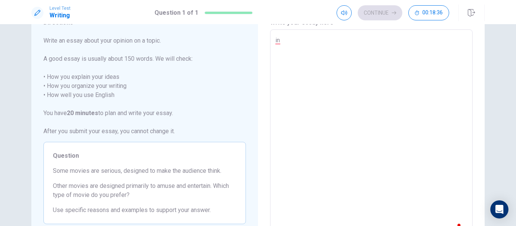
type textarea "in m"
type textarea "x"
type textarea "in my"
type textarea "x"
type textarea "in my"
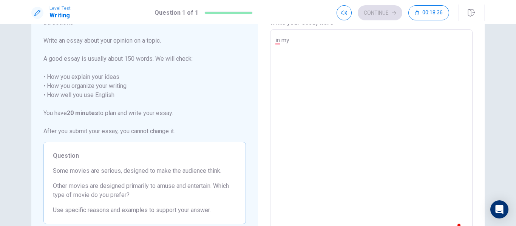
type textarea "x"
type textarea "in my p"
type textarea "x"
type textarea "in my pe"
type textarea "x"
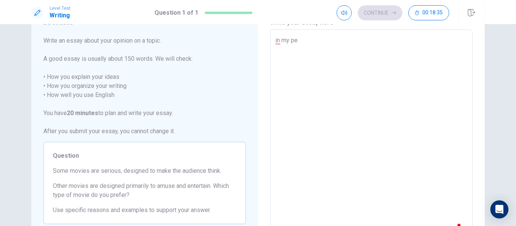
type textarea "in my per"
type textarea "x"
type textarea "in my perp"
type textarea "x"
type textarea "in my per"
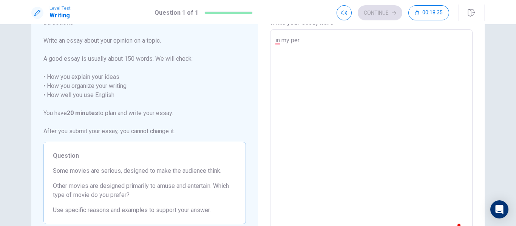
type textarea "x"
type textarea "in my pers"
type textarea "x"
type textarea "in my persp"
type textarea "x"
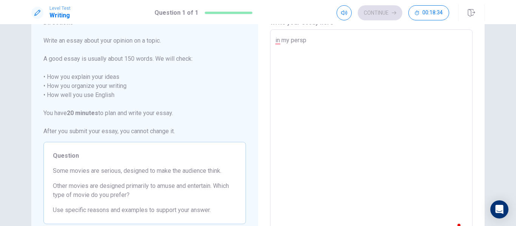
type textarea "in my perspe"
type textarea "x"
type textarea "in my perspec"
type textarea "x"
type textarea "in my perspect"
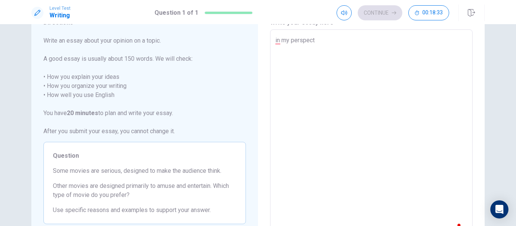
type textarea "x"
type textarea "in my perspecti"
type textarea "x"
type textarea "in my perspectiv"
type textarea "x"
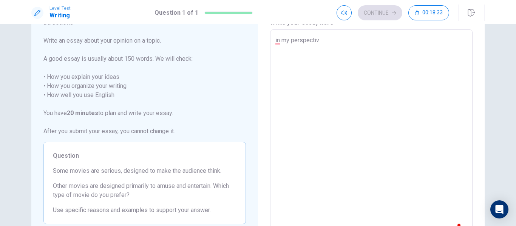
type textarea "in my perspective"
type textarea "x"
type textarea "in my perspective"
type textarea "x"
type textarea "in my perspective i"
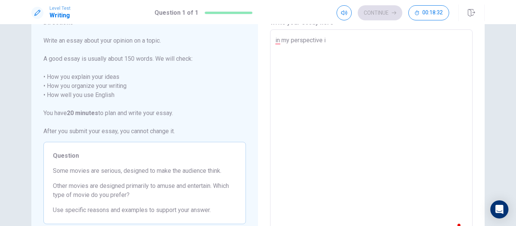
type textarea "x"
type textarea "in my perspective i"
type textarea "x"
type textarea "in my perspective i t"
type textarea "x"
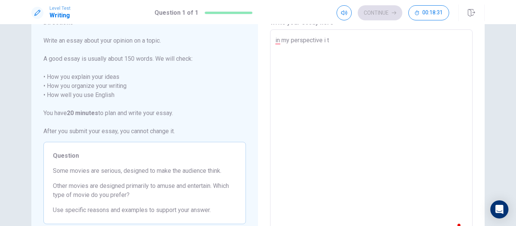
type textarea "in my perspective i th"
type textarea "x"
type textarea "in my perspective i thi"
type textarea "x"
type textarea "in my perspective i thin"
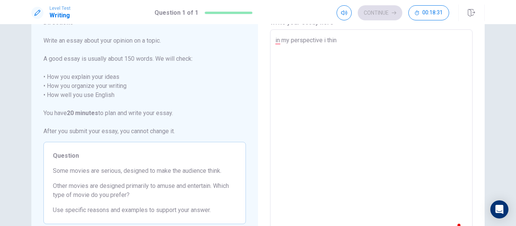
type textarea "x"
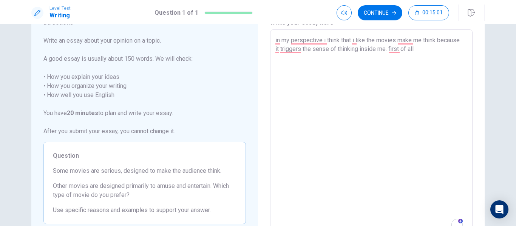
drag, startPoint x: 273, startPoint y: 43, endPoint x: 424, endPoint y: 50, distance: 150.8
click at [424, 50] on div "in my perspective i think that i like the movies make me think because it trigg…" at bounding box center [371, 133] width 202 height 209
click at [424, 50] on textarea "in my perspective i think that i like the movies make me think because it trigg…" at bounding box center [371, 134] width 192 height 196
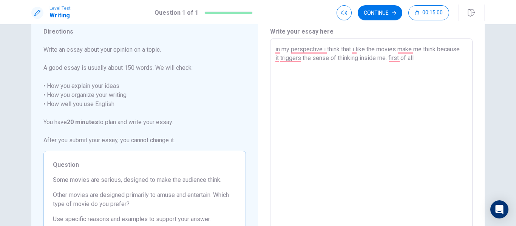
scroll to position [0, 0]
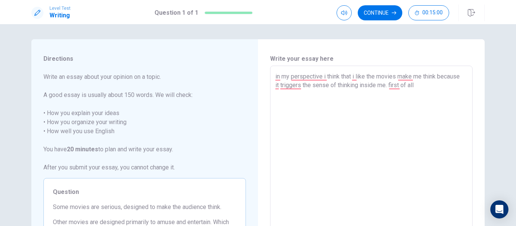
drag, startPoint x: 424, startPoint y: 50, endPoint x: 328, endPoint y: 23, distance: 98.8
click at [328, 23] on div "Level Test Writing Question 1 of 1 Continue 00:15:00 Question 1 of 1 Continue 0…" at bounding box center [258, 113] width 516 height 226
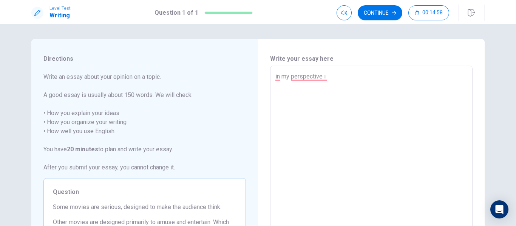
drag, startPoint x: 329, startPoint y: 82, endPoint x: 267, endPoint y: 78, distance: 62.4
click at [267, 78] on div "Write your essay here in my perspective i x ​ Word count : 4" at bounding box center [371, 170] width 226 height 262
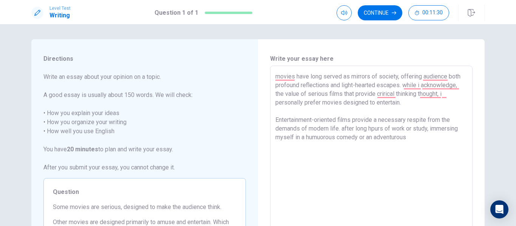
click at [388, 135] on textarea "movies have long served as mirrors of society, offering audience both profound …" at bounding box center [371, 170] width 192 height 196
click at [405, 137] on textarea "movies have long served as mirrors of society, offering audience both profound …" at bounding box center [371, 170] width 192 height 196
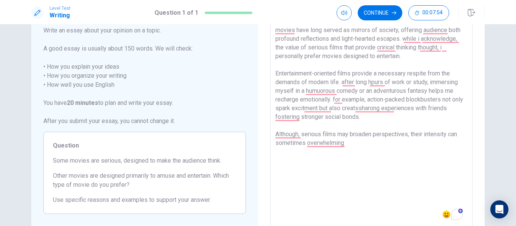
scroll to position [47, 0]
click at [416, 140] on textarea "movies have long served as mirrors of society, offering audience both profound …" at bounding box center [371, 123] width 192 height 196
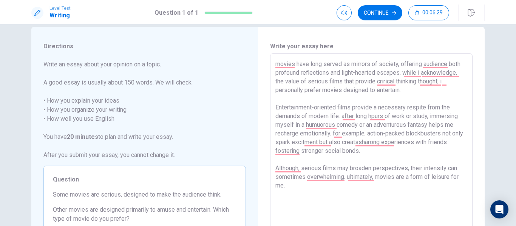
scroll to position [12, 0]
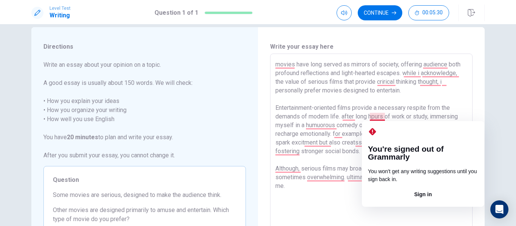
click at [373, 117] on textarea "movies have long served as mirrors of society, offering audience both profound …" at bounding box center [371, 158] width 192 height 196
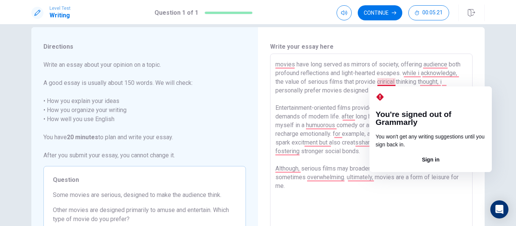
click at [386, 83] on textarea "movies have long served as mirrors of society, offering audience both profound …" at bounding box center [371, 158] width 192 height 196
click at [384, 83] on textarea "movies have long served as mirrors of society, offering audience both profound …" at bounding box center [371, 158] width 192 height 196
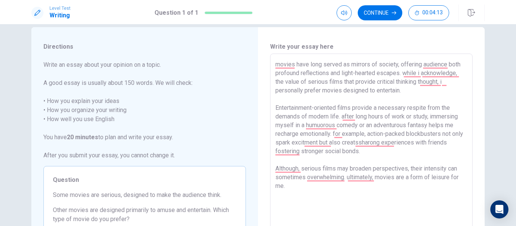
click at [298, 185] on textarea "movies have long served as mirrors of society, offering audience both profound …" at bounding box center [371, 158] width 192 height 196
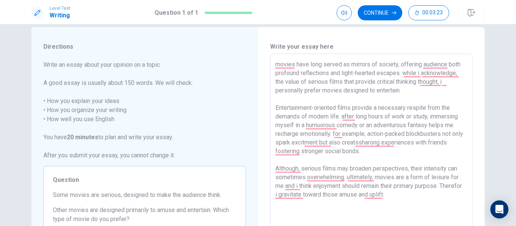
click at [367, 151] on textarea "movies have long served as mirrors of society, offering audience both profound …" at bounding box center [371, 158] width 192 height 196
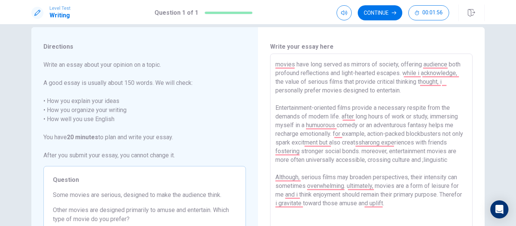
click at [401, 182] on textarea "movies have long served as mirrors of society, offering audience both profound …" at bounding box center [371, 158] width 192 height 196
click at [424, 159] on textarea "movies have long served as mirrors of society, offering audience both profound …" at bounding box center [371, 158] width 192 height 196
click at [447, 161] on textarea "movies have long served as mirrors of society, offering audience both profound …" at bounding box center [371, 158] width 192 height 196
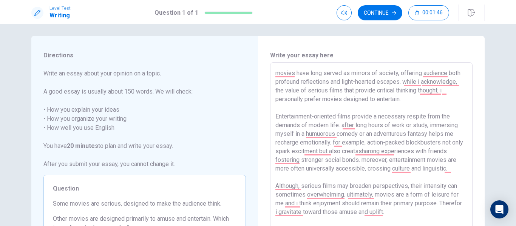
scroll to position [3, 0]
click at [280, 73] on textarea "movies have long served as mirrors of society, offering audience both profound …" at bounding box center [371, 167] width 192 height 196
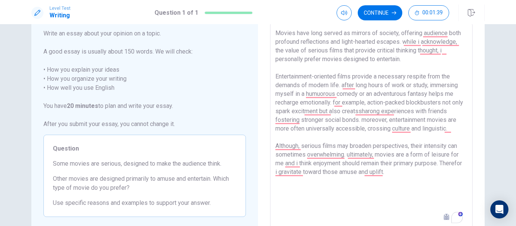
scroll to position [45, 0]
click at [387, 17] on button "Continue" at bounding box center [379, 12] width 45 height 15
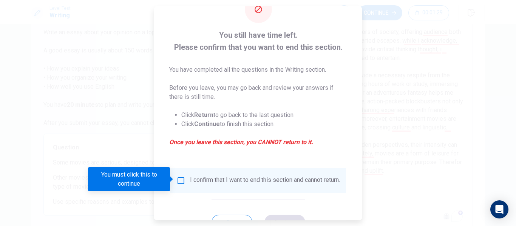
scroll to position [27, 0]
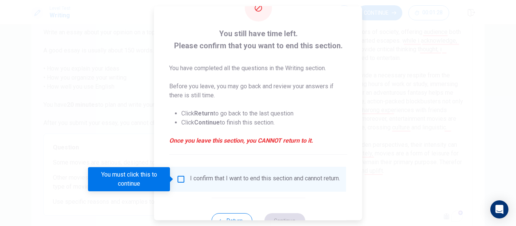
click at [178, 180] on input "You must click this to continue" at bounding box center [180, 179] width 9 height 9
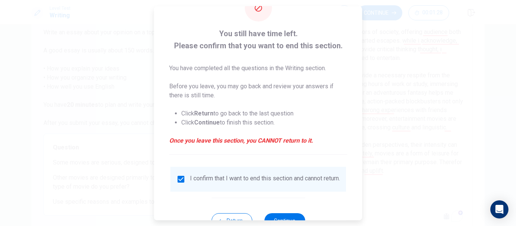
scroll to position [55, 0]
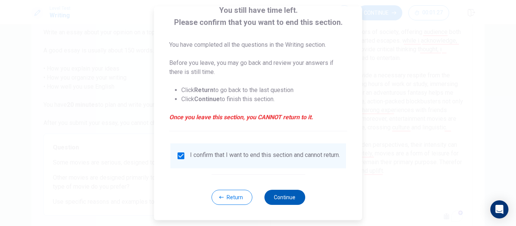
click at [276, 197] on button "Continue" at bounding box center [284, 197] width 41 height 15
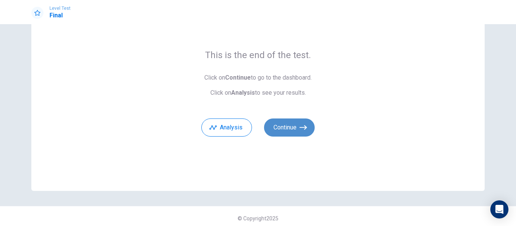
click at [286, 133] on button "Continue" at bounding box center [289, 128] width 51 height 18
